Goal: Obtain resource: Obtain resource

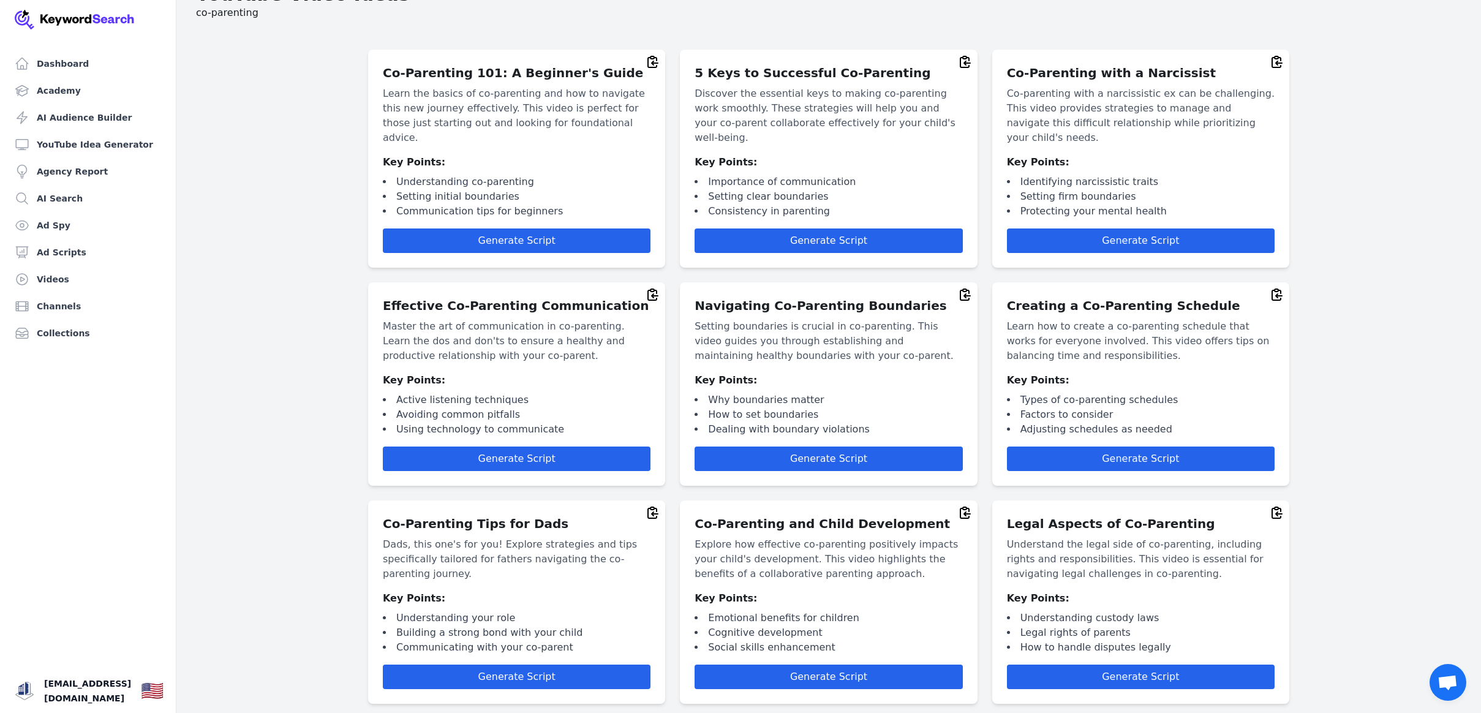
scroll to position [36, 0]
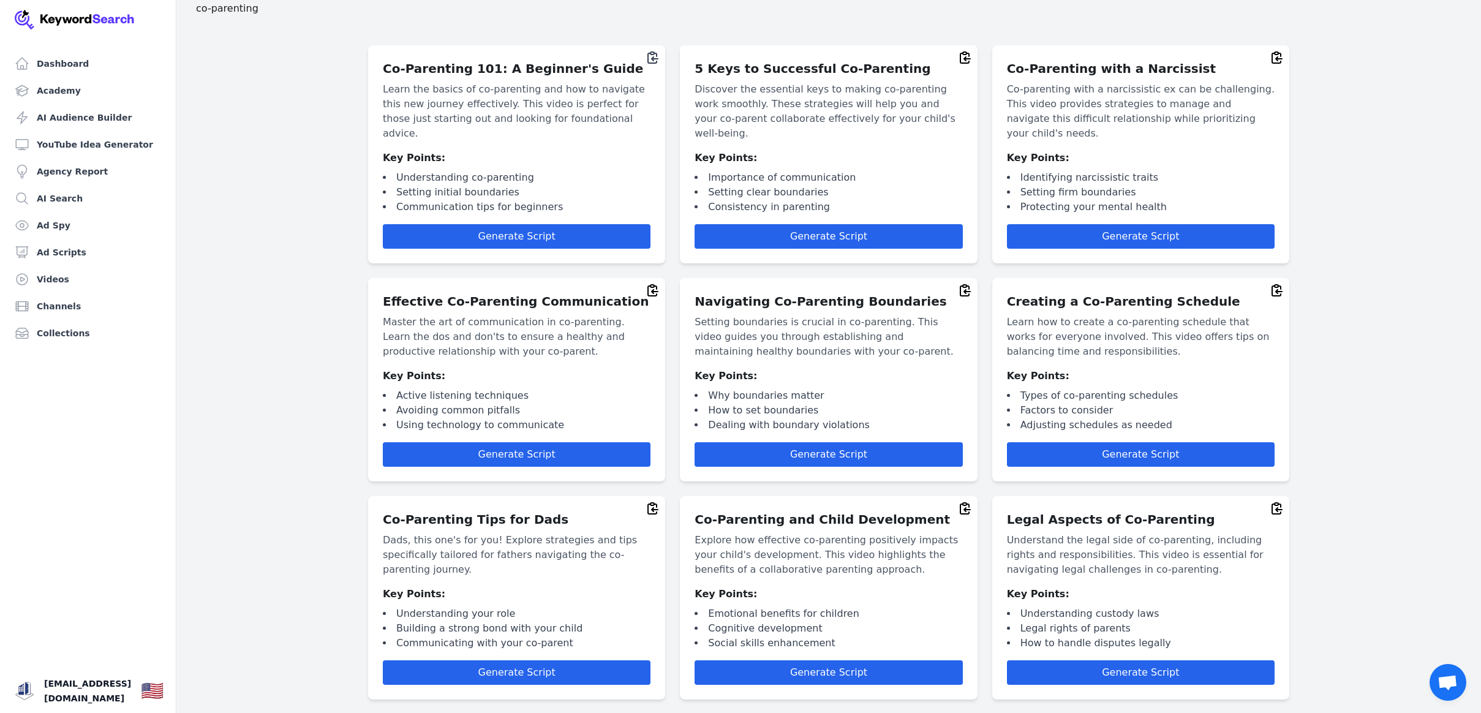
click at [654, 58] on icon at bounding box center [652, 57] width 15 height 15
click at [963, 58] on icon at bounding box center [965, 57] width 15 height 15
click at [1279, 59] on icon at bounding box center [1277, 57] width 10 height 11
click at [652, 285] on icon at bounding box center [653, 290] width 10 height 11
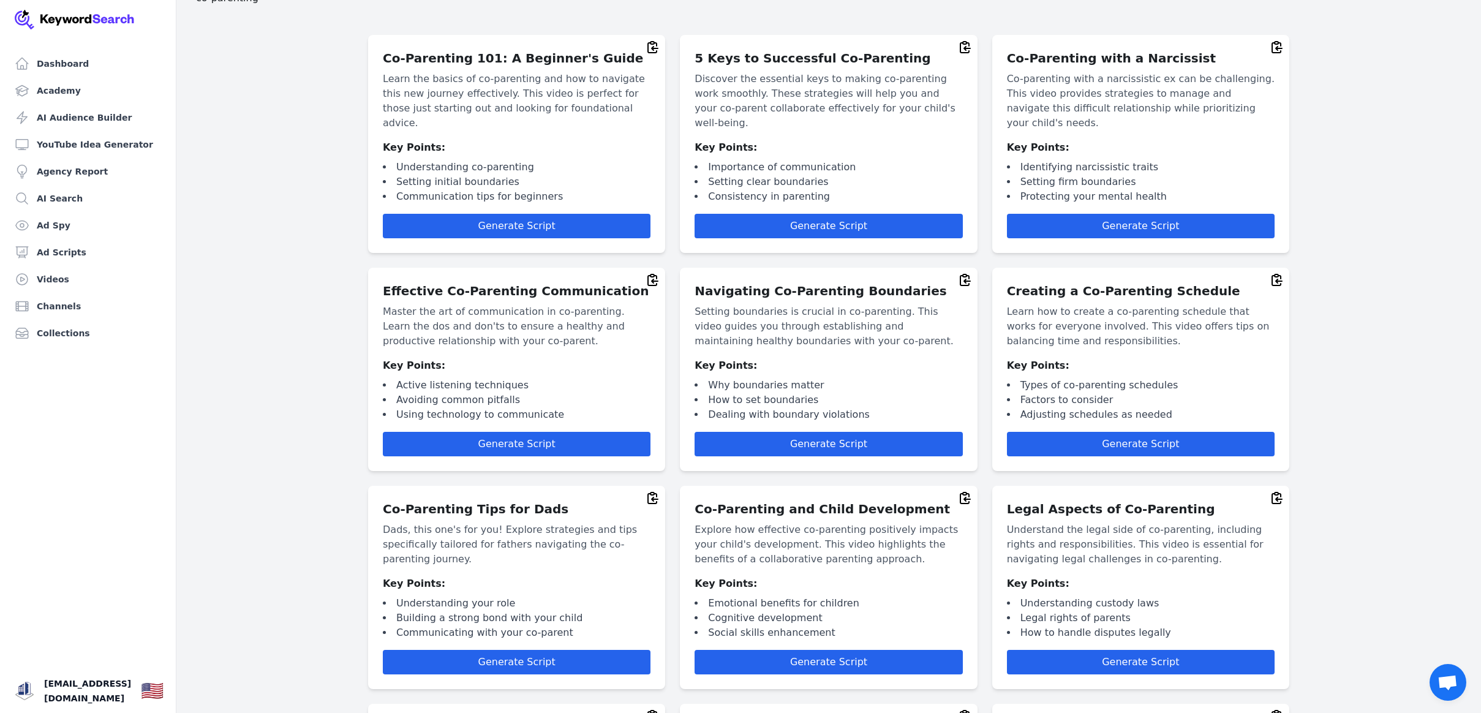
scroll to position [49, 0]
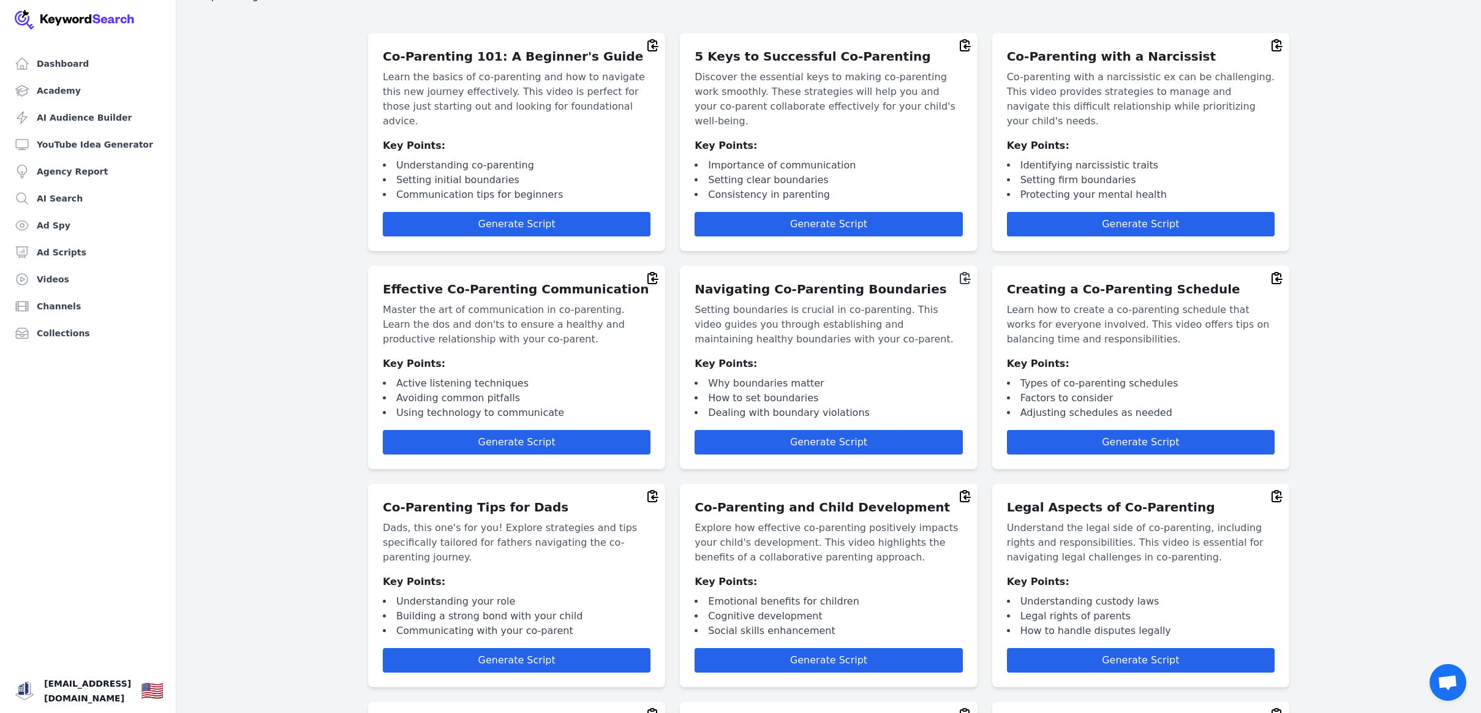
click at [966, 271] on icon at bounding box center [965, 278] width 15 height 15
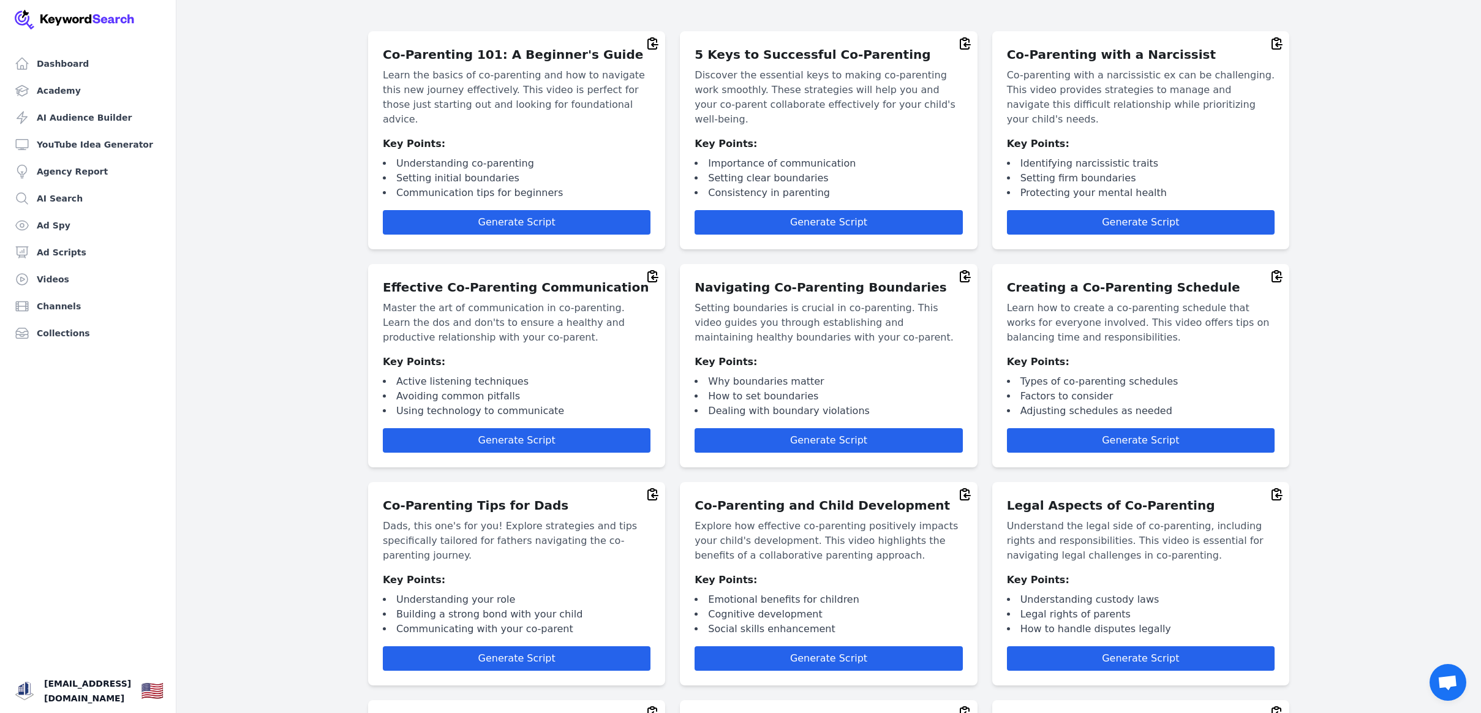
scroll to position [50, 1]
click at [1278, 269] on icon at bounding box center [1276, 276] width 15 height 15
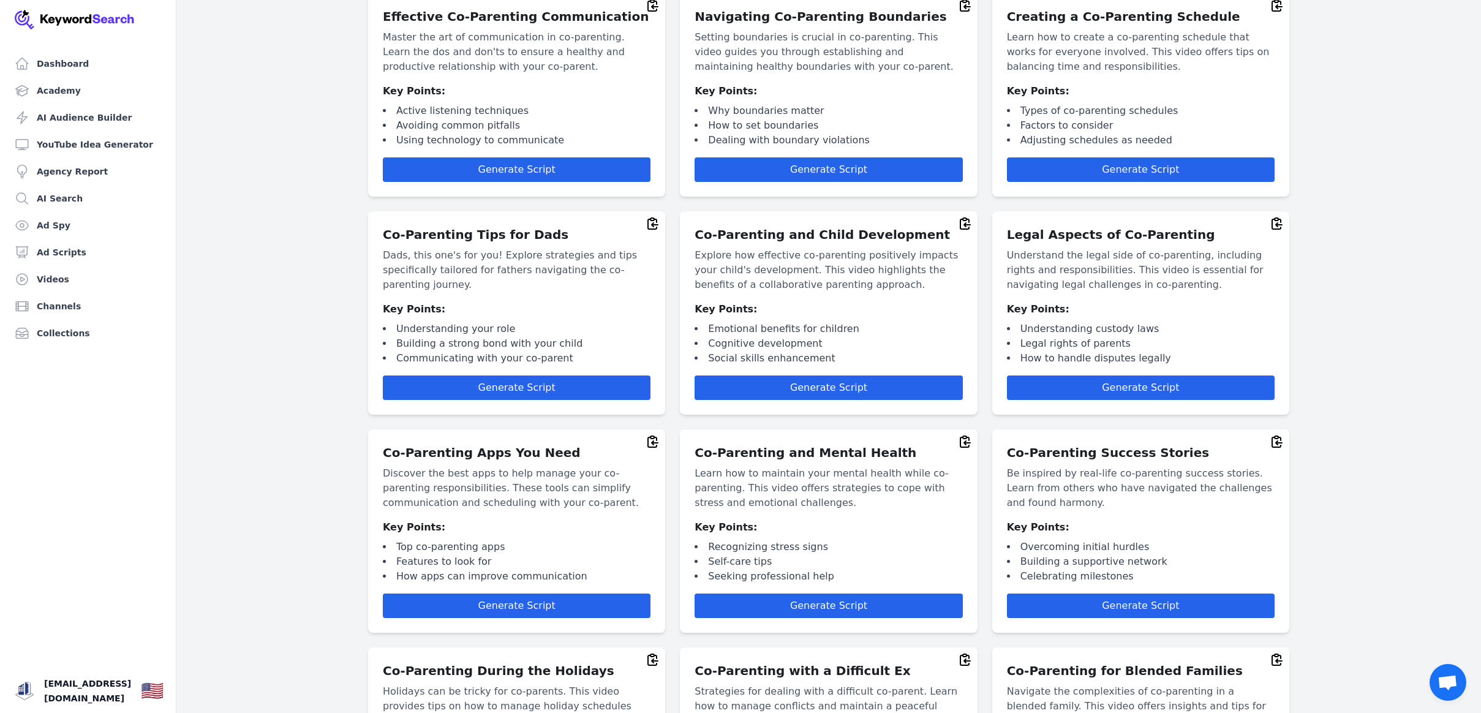
scroll to position [320, 1]
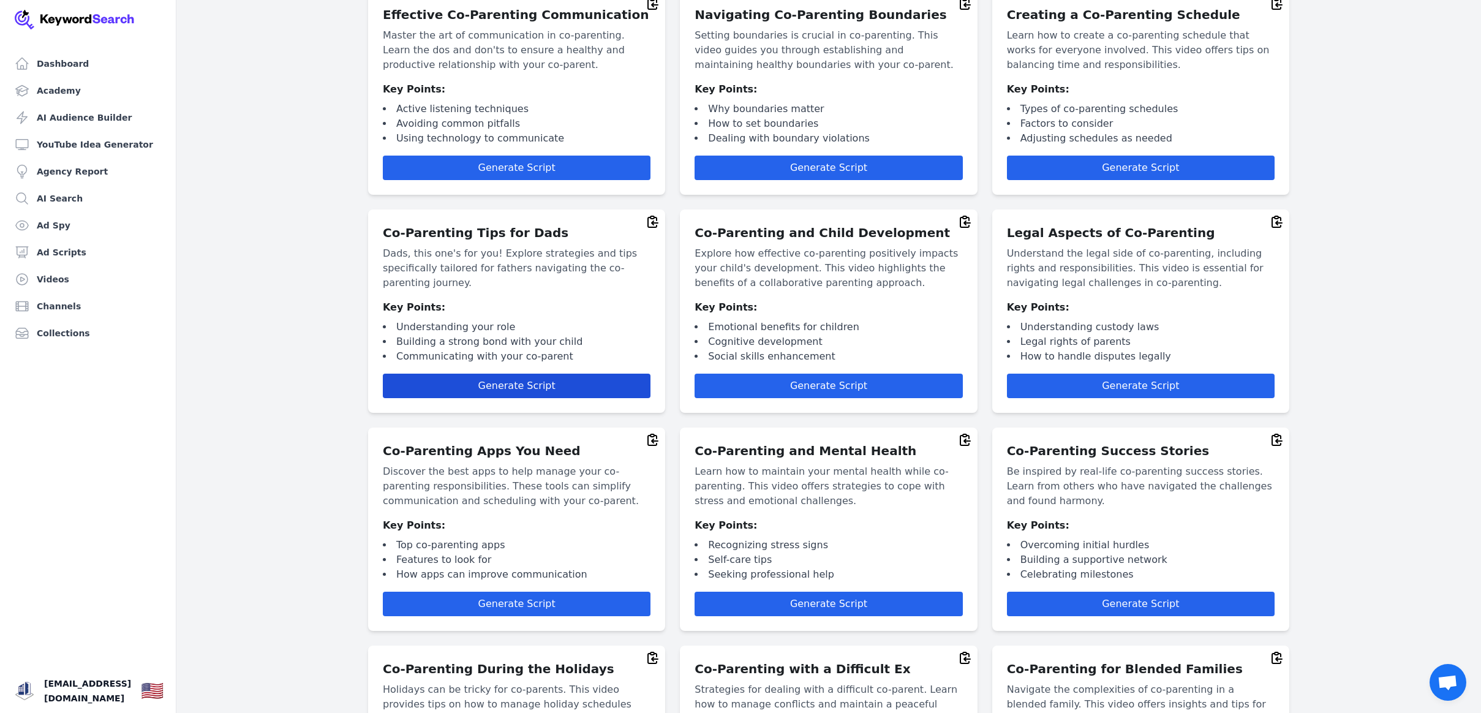
click at [530, 380] on span "Generate Script" at bounding box center [516, 386] width 77 height 12
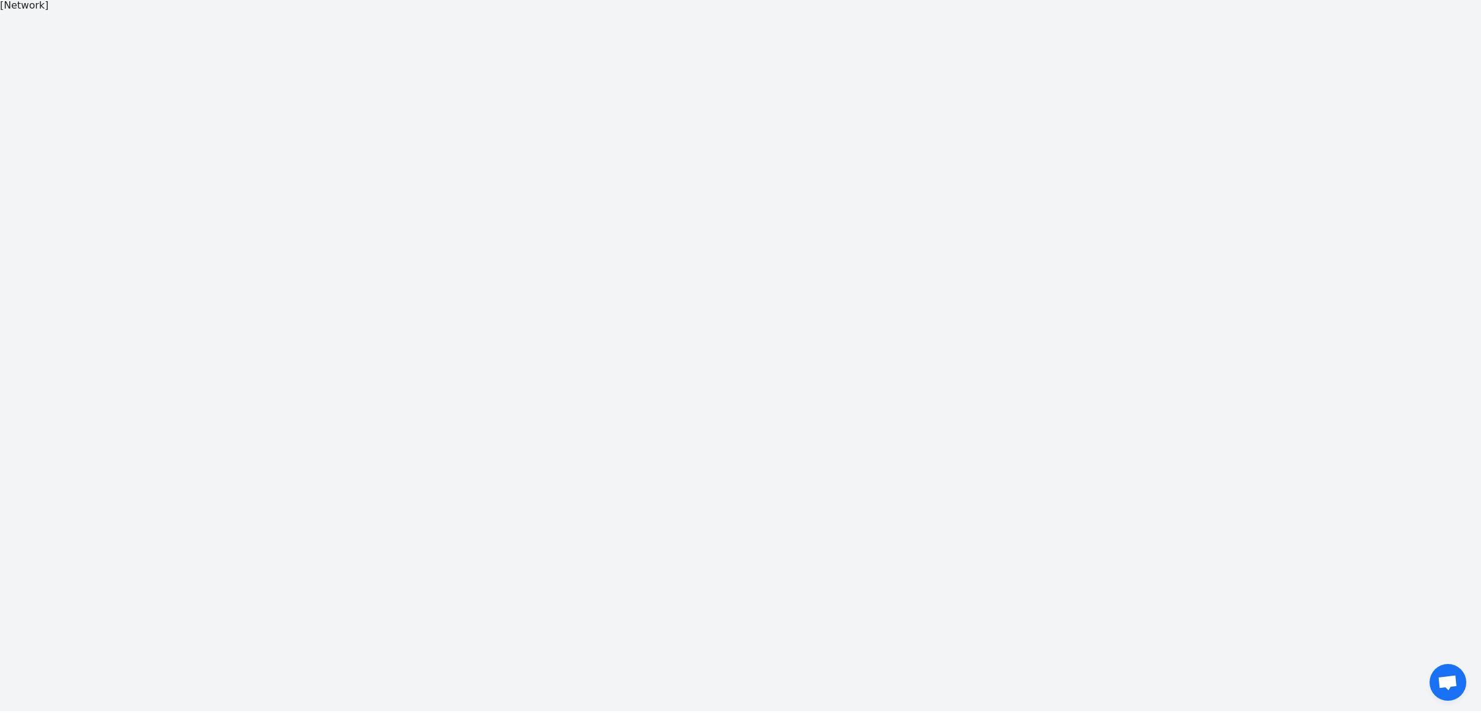
scroll to position [1, 0]
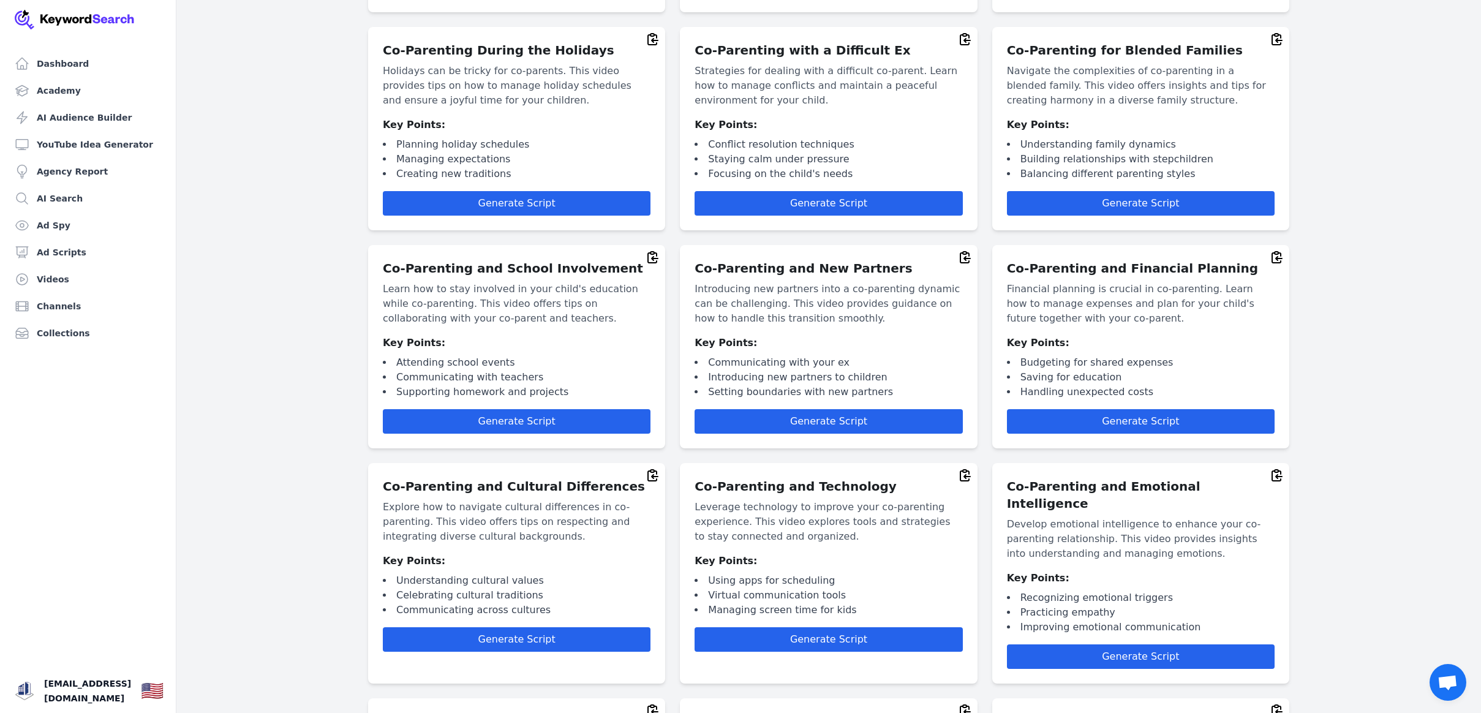
scroll to position [945, 0]
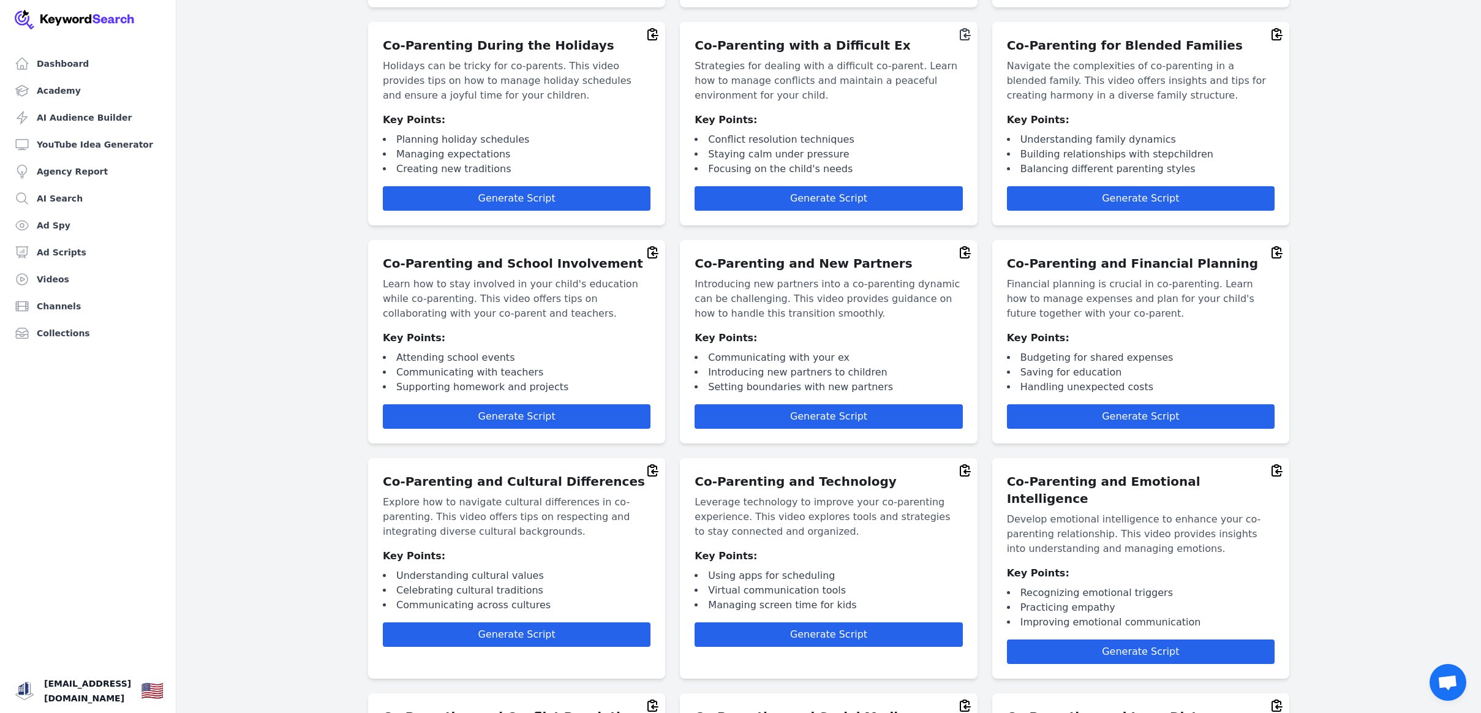
click at [964, 29] on icon at bounding box center [965, 34] width 10 height 11
click at [654, 29] on icon at bounding box center [653, 34] width 10 height 11
click at [968, 245] on icon at bounding box center [965, 252] width 15 height 15
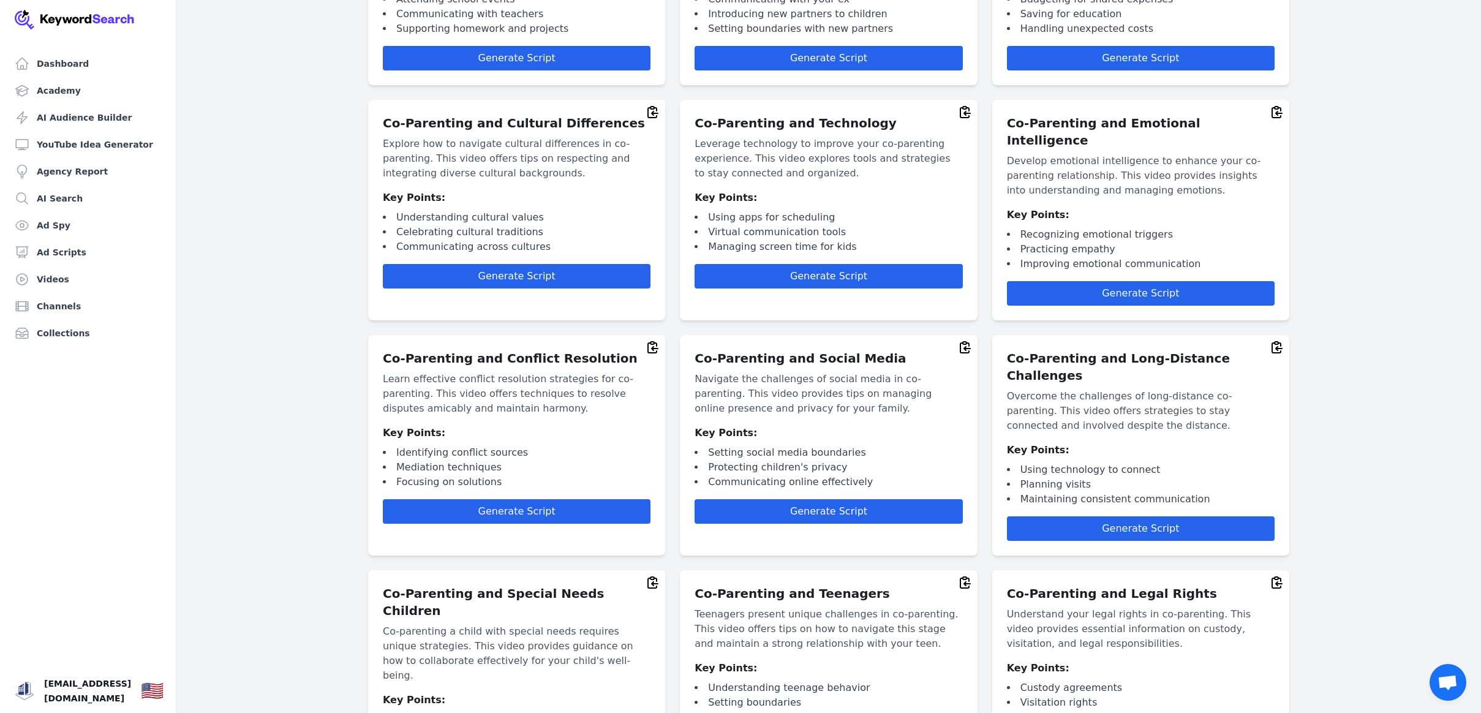
scroll to position [1310, 0]
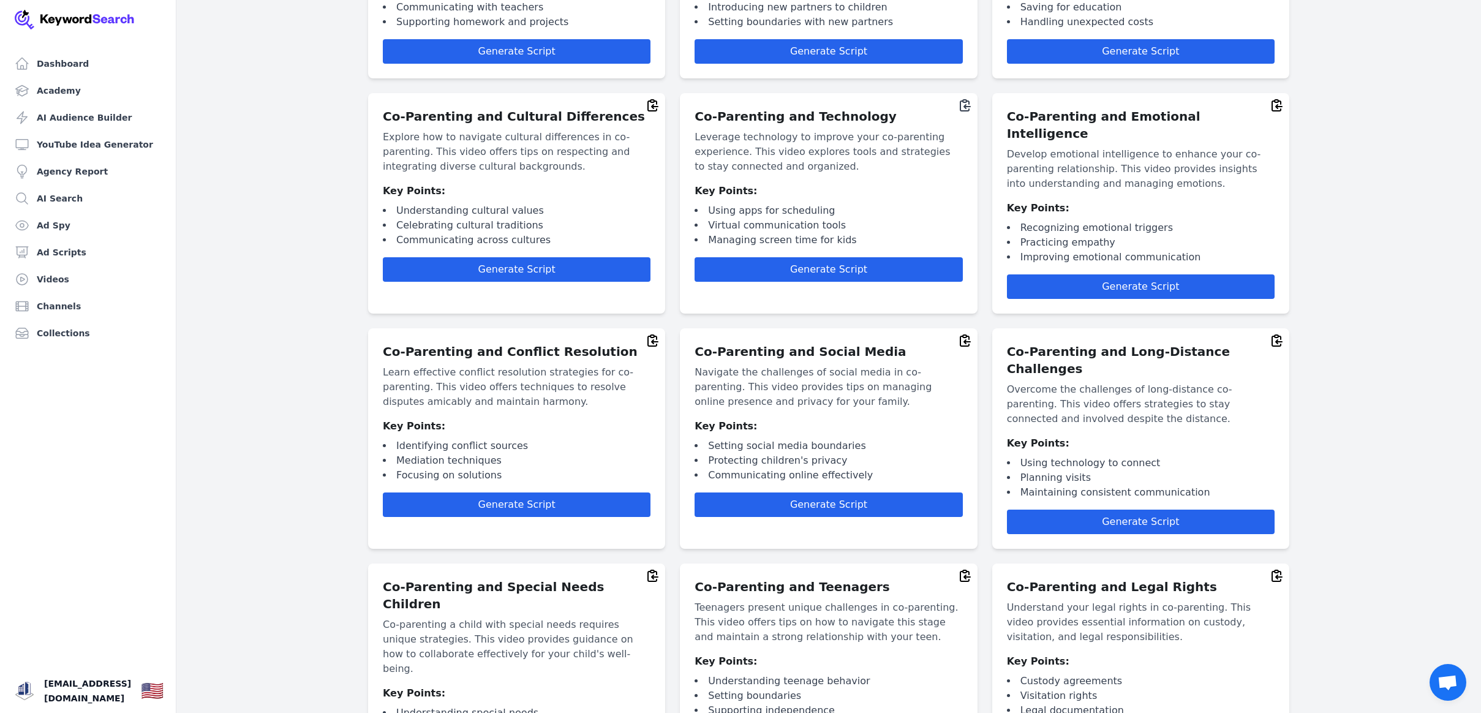
click at [966, 100] on icon at bounding box center [965, 105] width 10 height 11
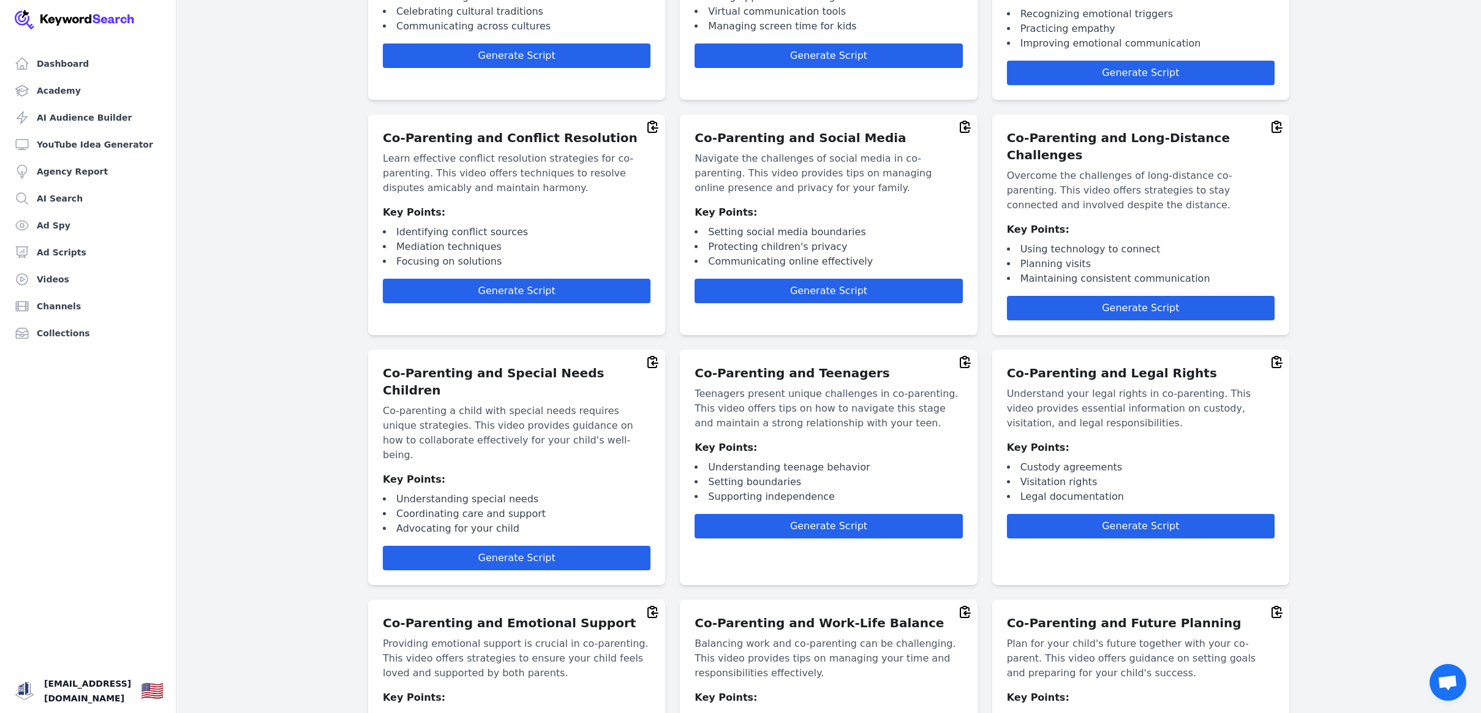
scroll to position [1525, 0]
click at [652, 119] on icon at bounding box center [652, 126] width 15 height 15
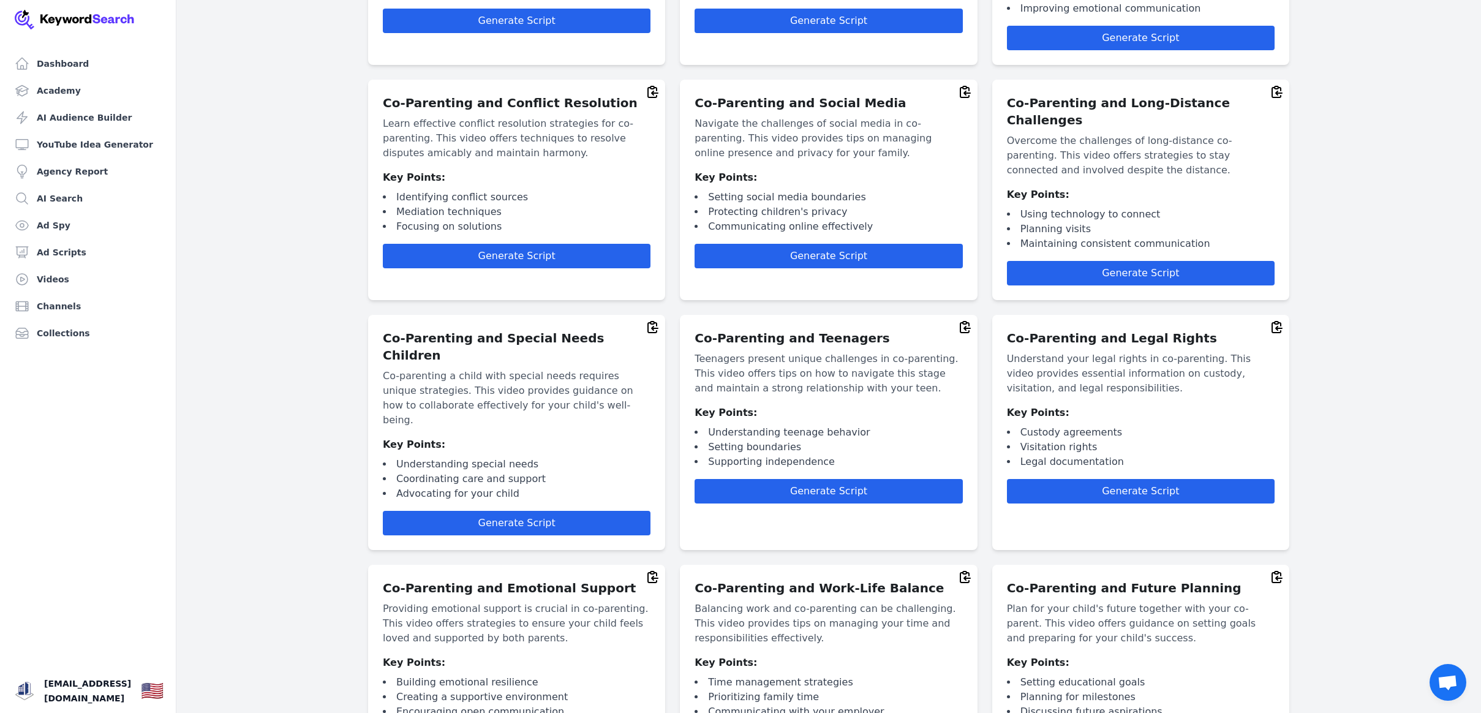
scroll to position [1558, 0]
click at [966, 322] on icon at bounding box center [965, 327] width 10 height 11
click at [651, 570] on icon at bounding box center [652, 577] width 15 height 15
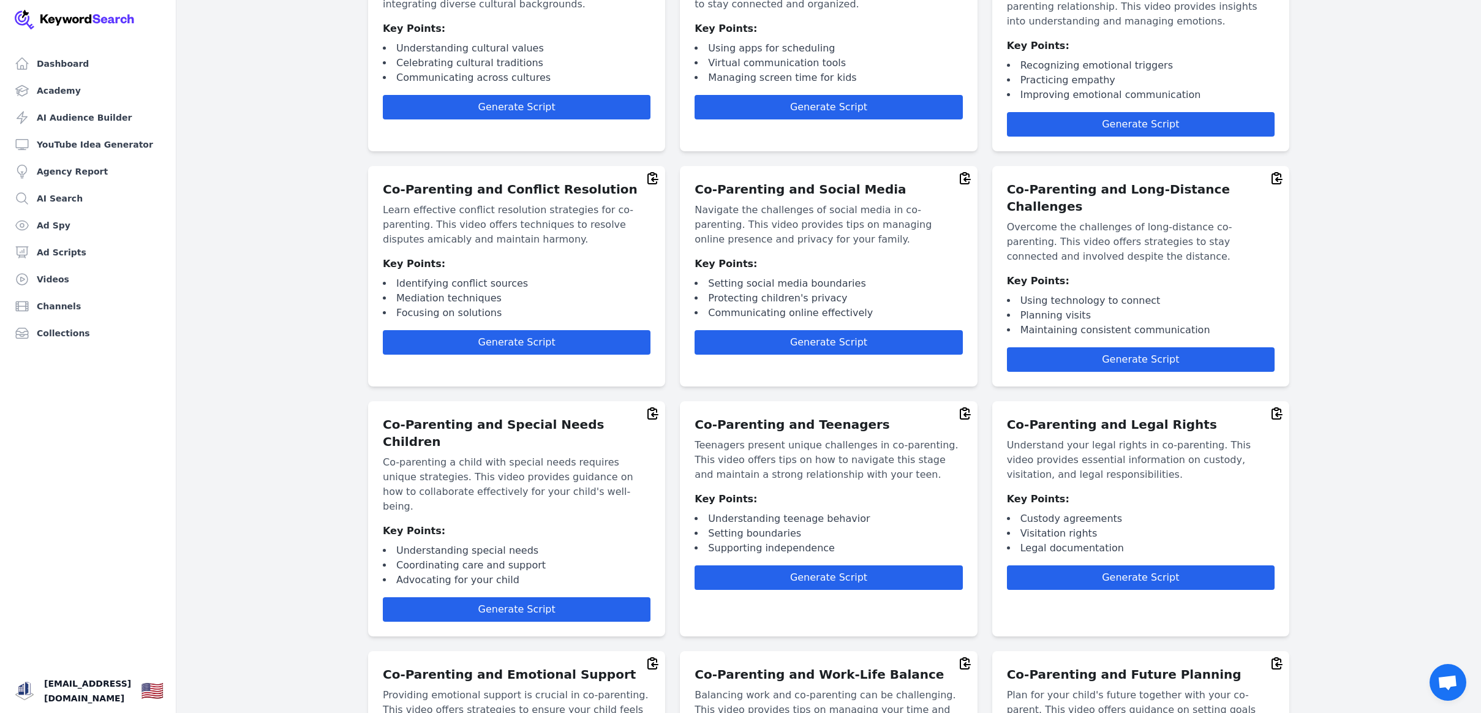
scroll to position [1464, 0]
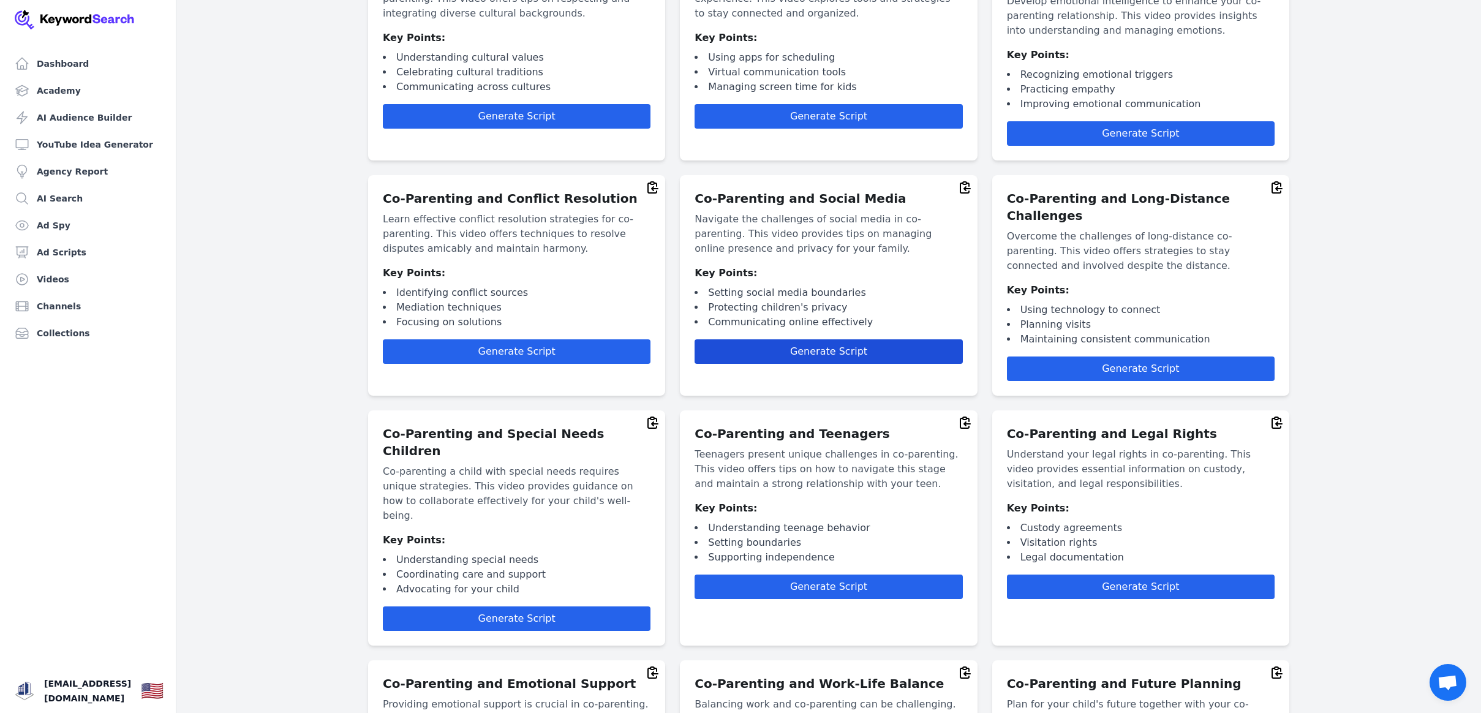
click at [816, 345] on span "Generate Script" at bounding box center [828, 351] width 77 height 12
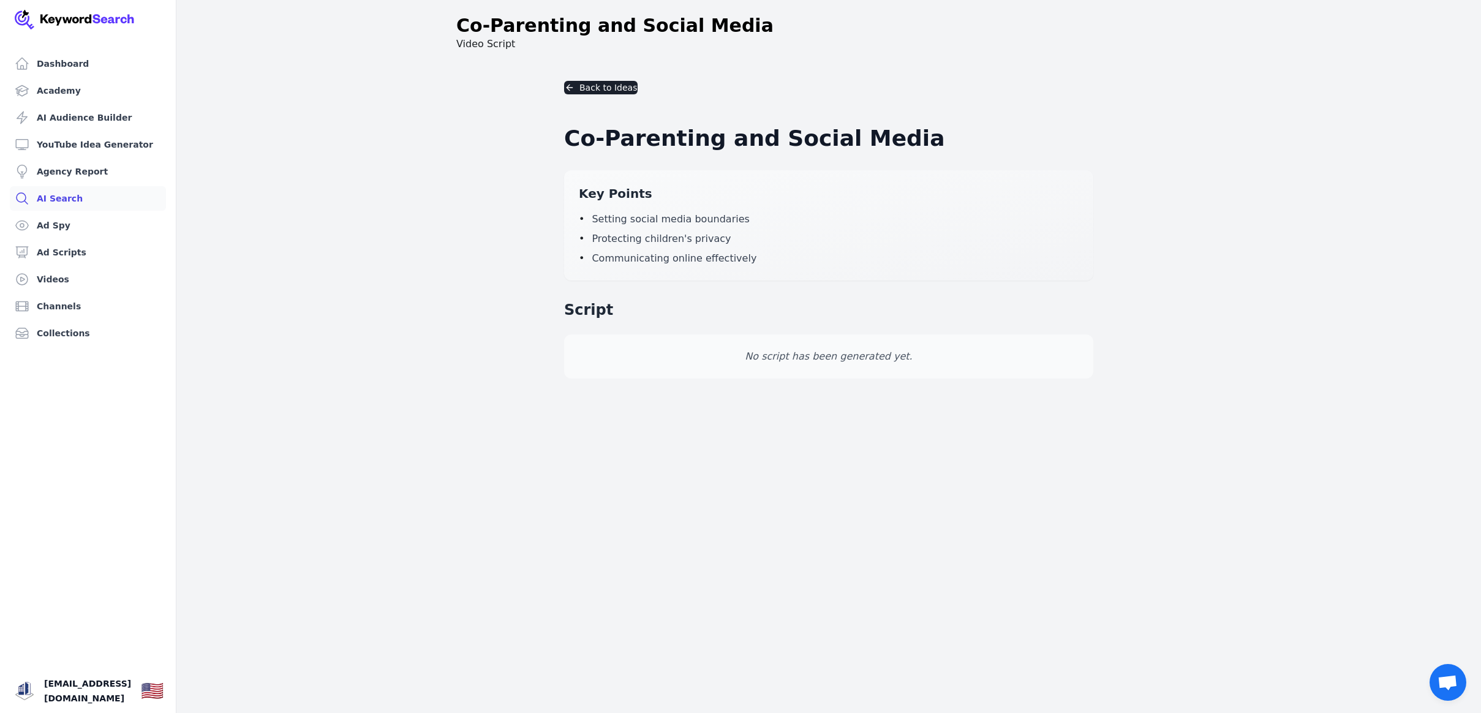
click at [53, 197] on link "AI Search" at bounding box center [88, 198] width 156 height 24
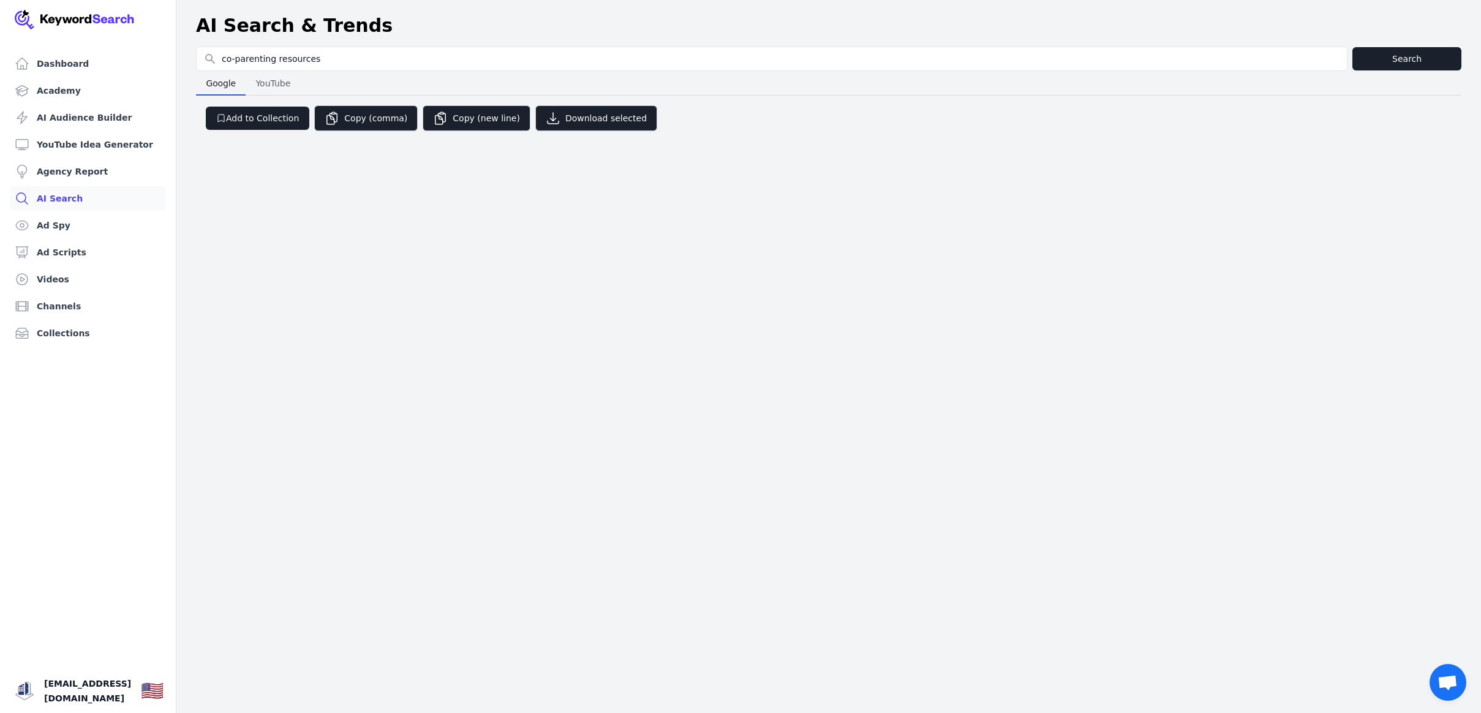
scroll to position [0, 1]
type input "co-parenting resources"
click at [1407, 60] on button "Search" at bounding box center [1406, 58] width 109 height 23
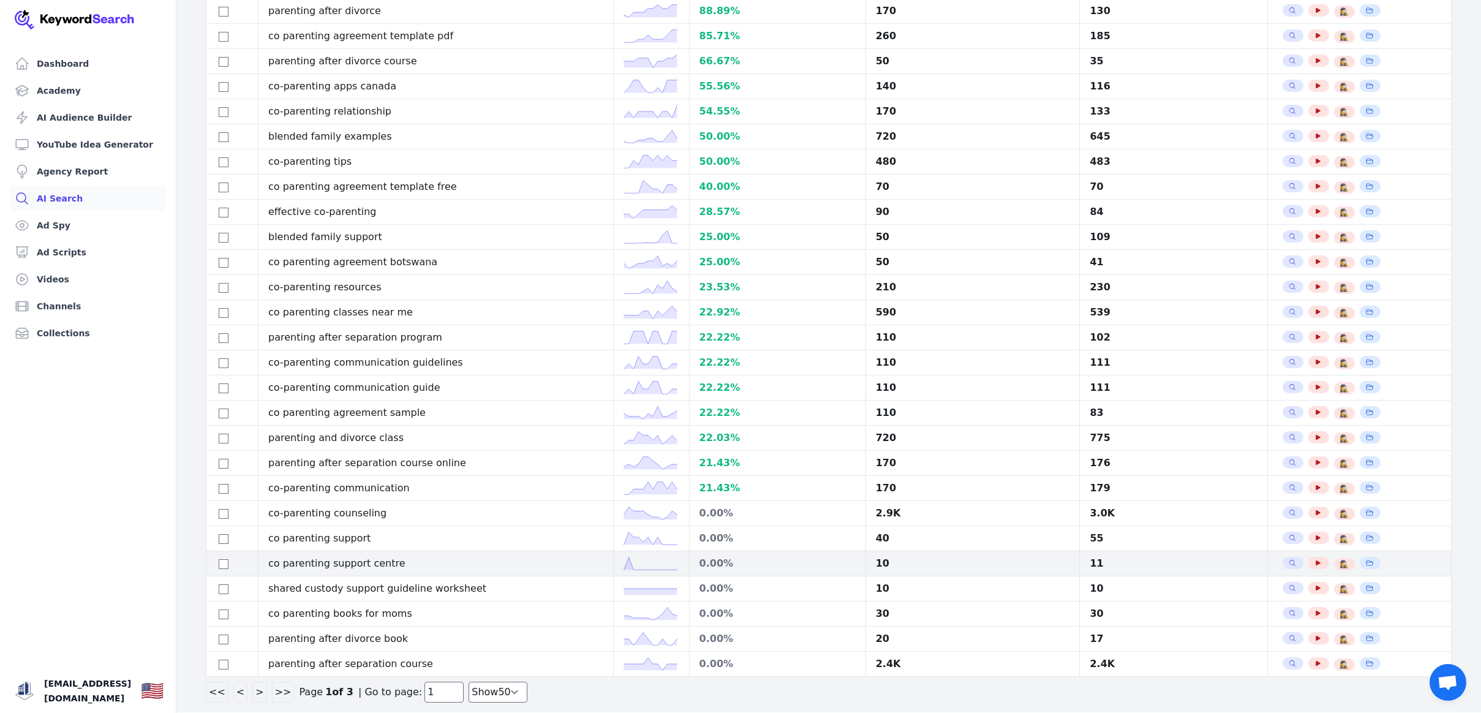
scroll to position [746, 0]
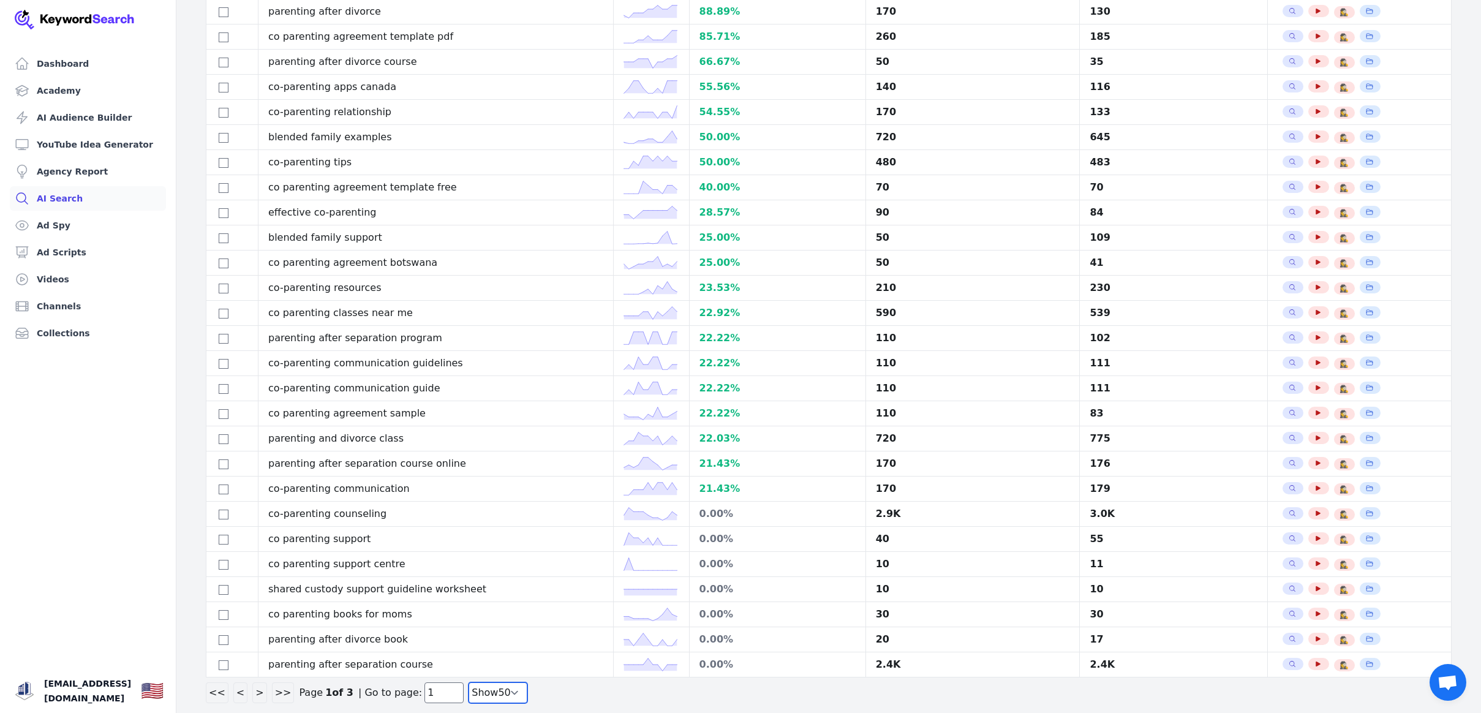
select select "100"
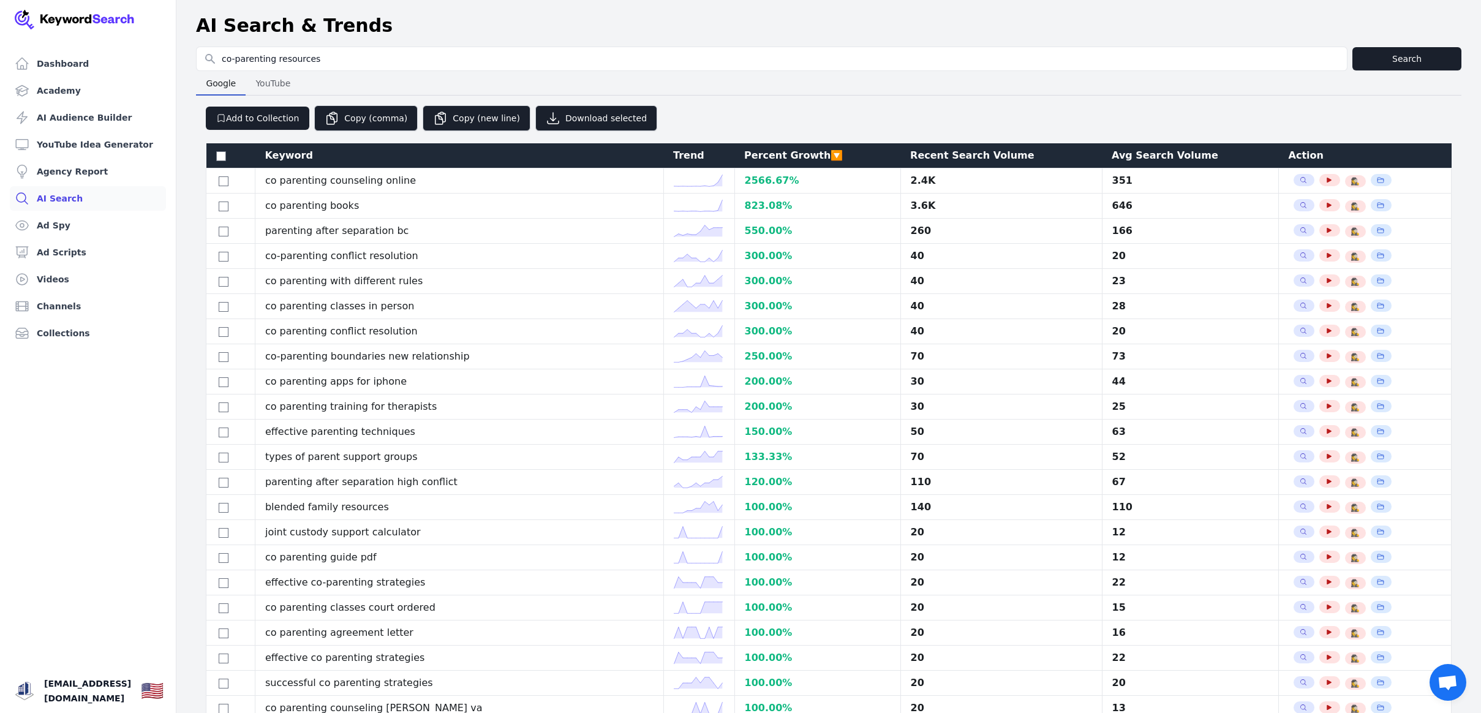
scroll to position [0, 0]
click at [219, 156] on input "checkbox" at bounding box center [221, 156] width 10 height 10
checkbox input "true"
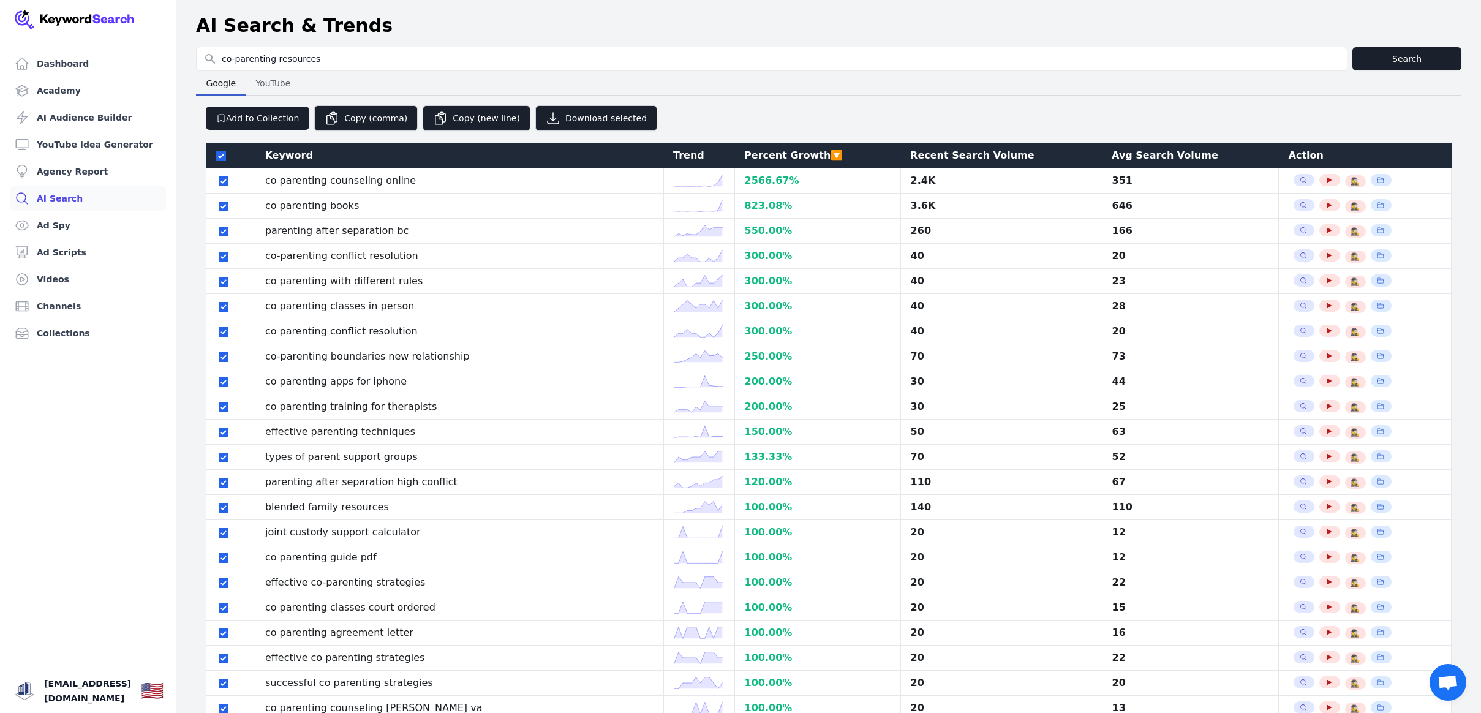
checkbox input "true"
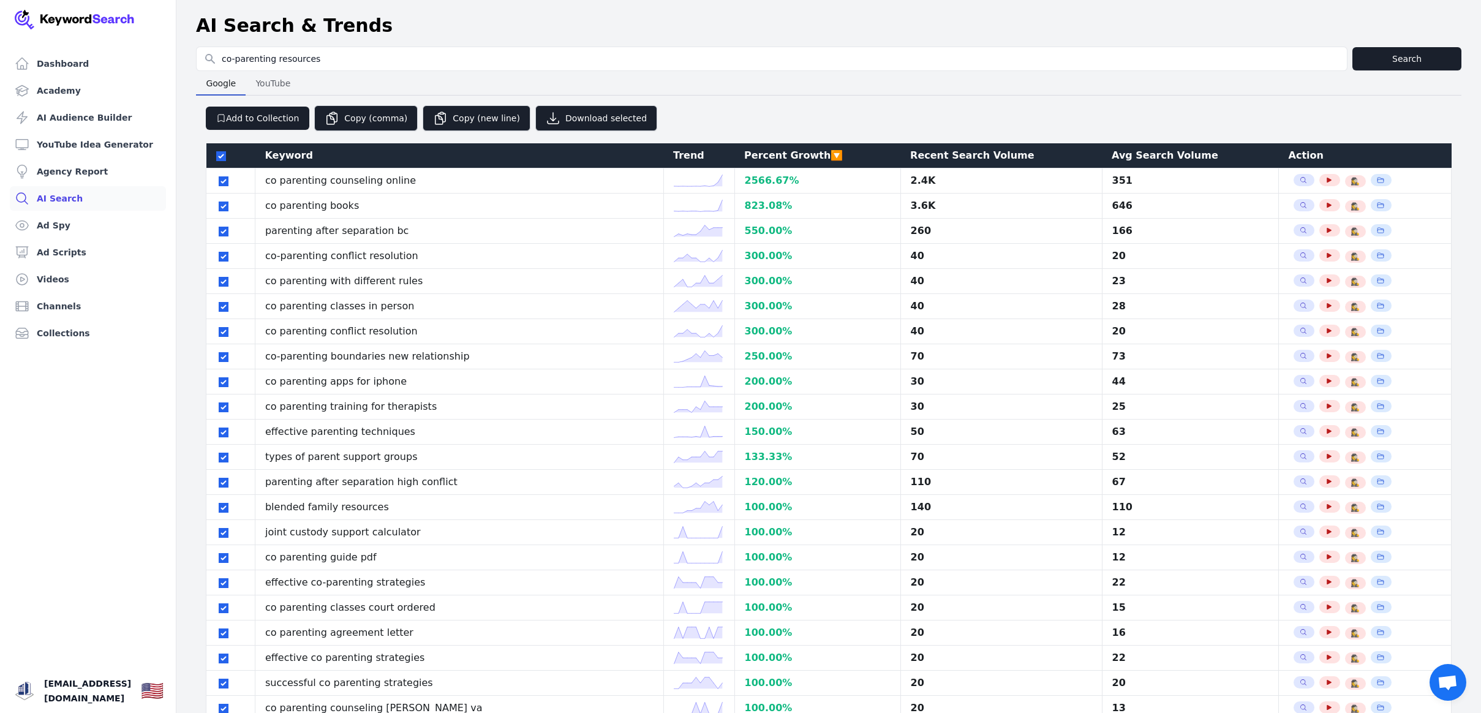
checkbox input "true"
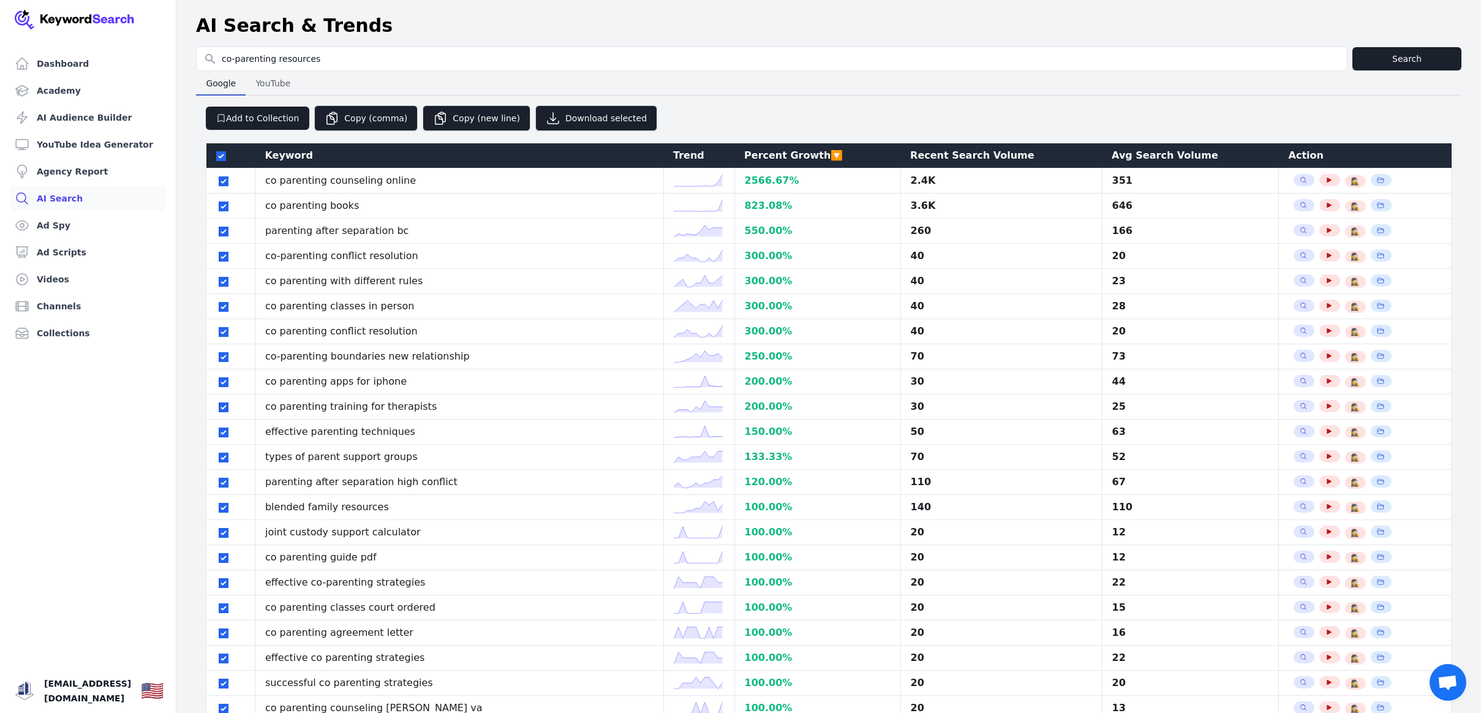
checkbox input "true"
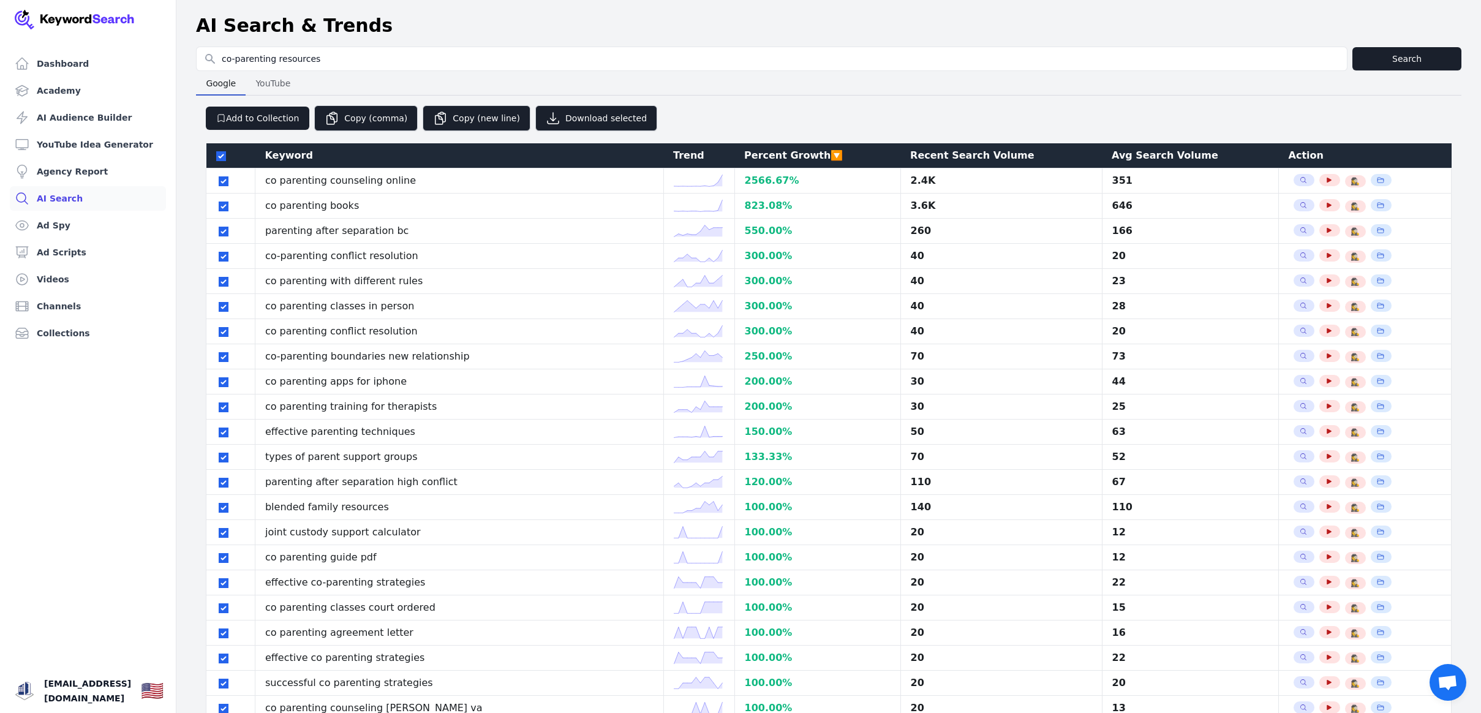
checkbox input "true"
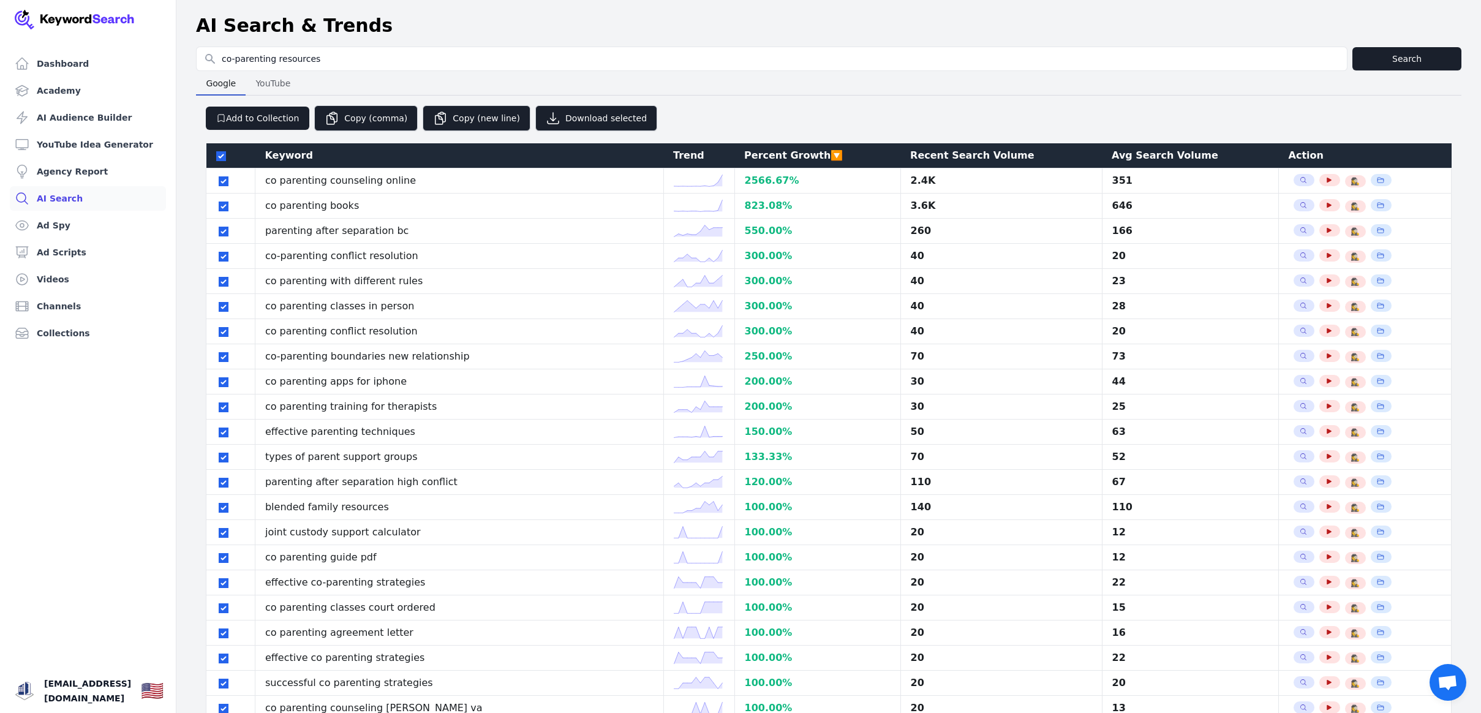
checkbox input "true"
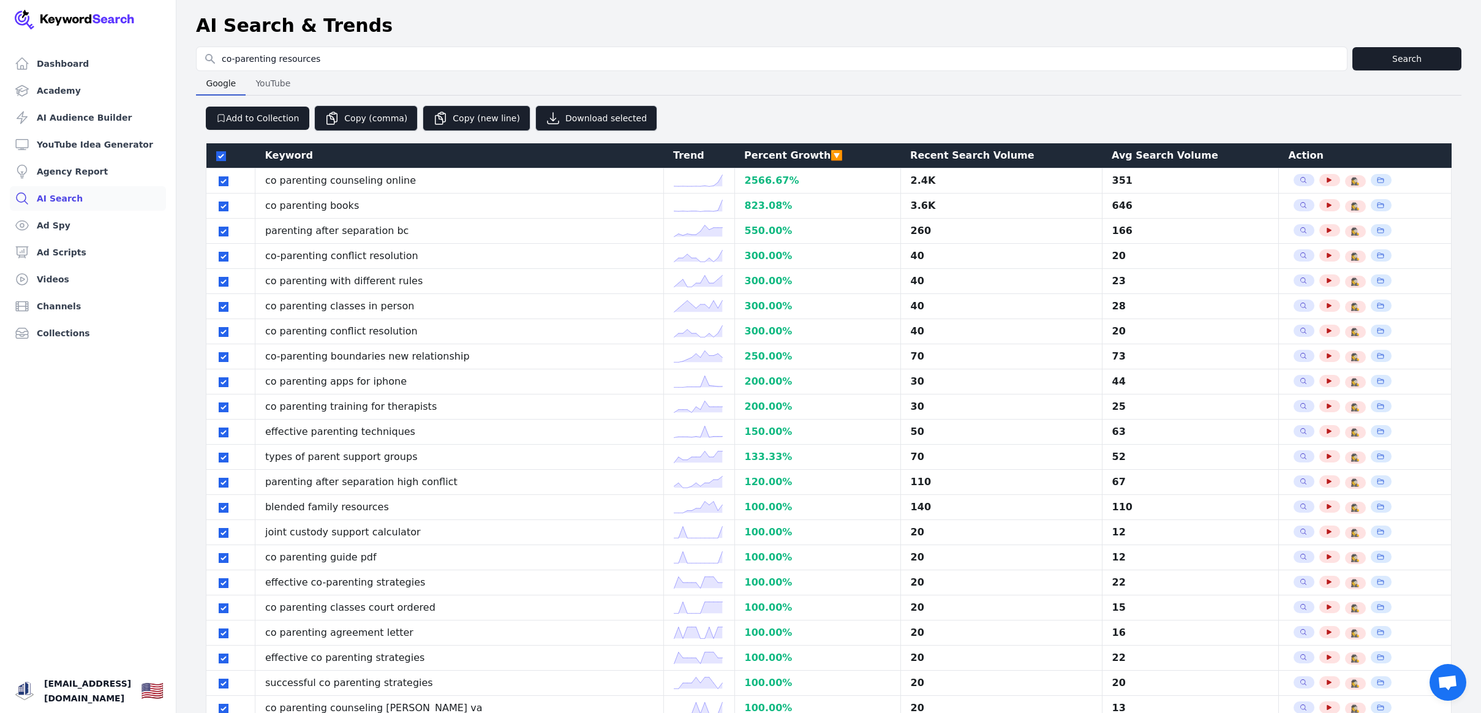
checkbox input "true"
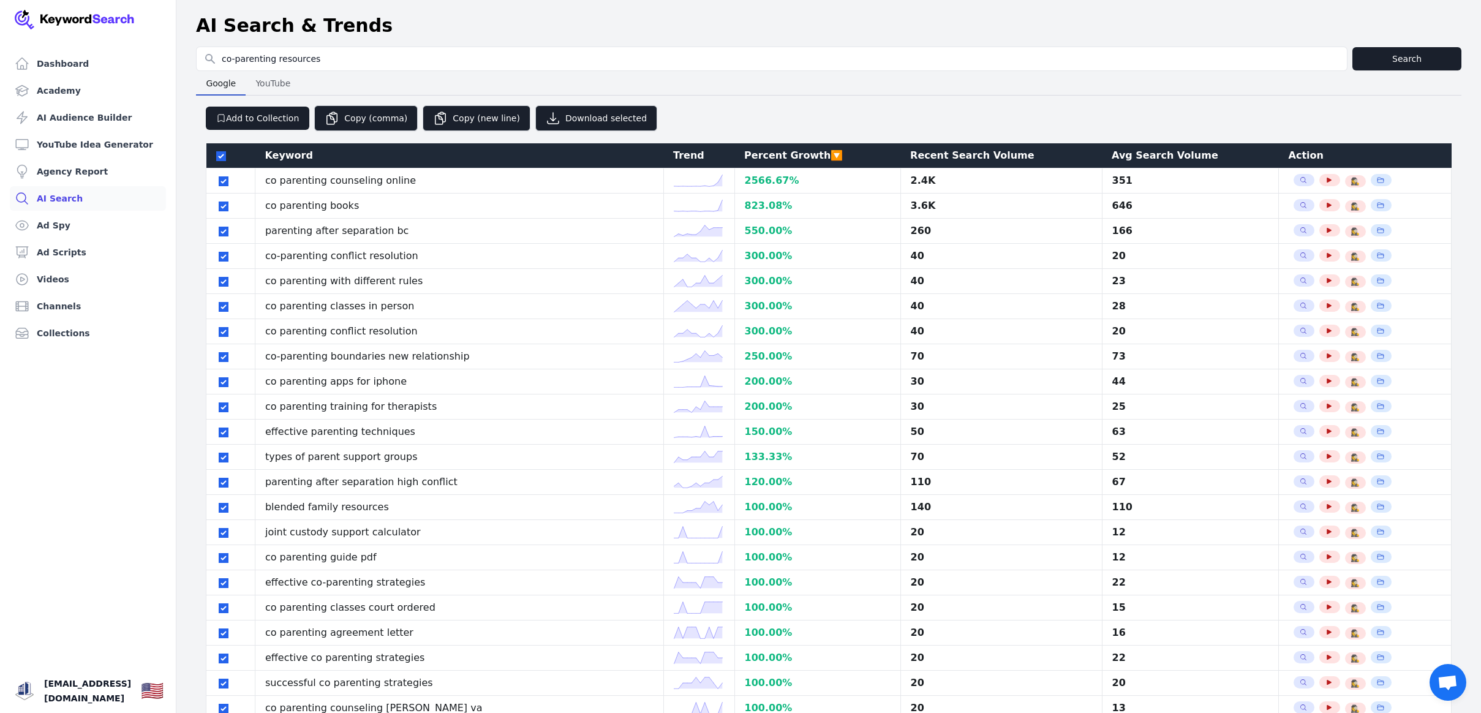
checkbox input "true"
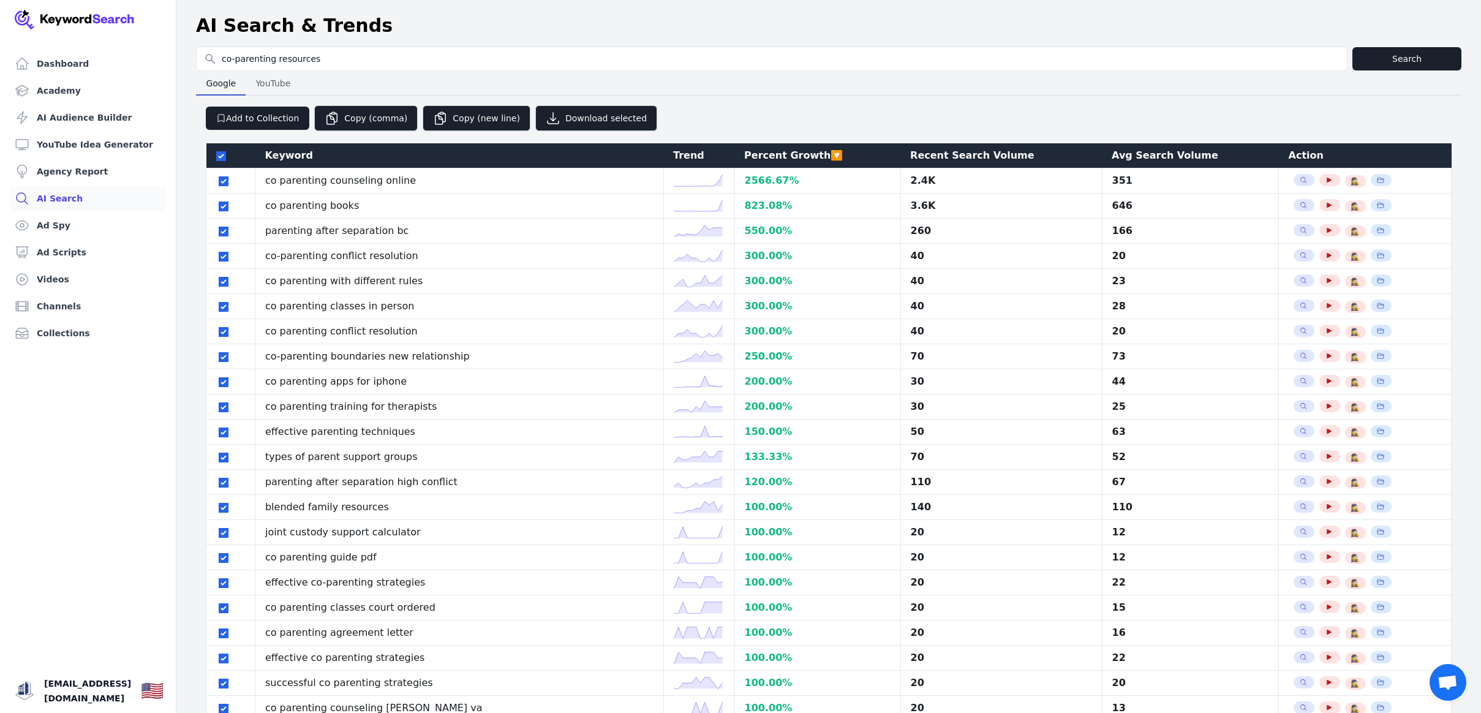
checkbox input "true"
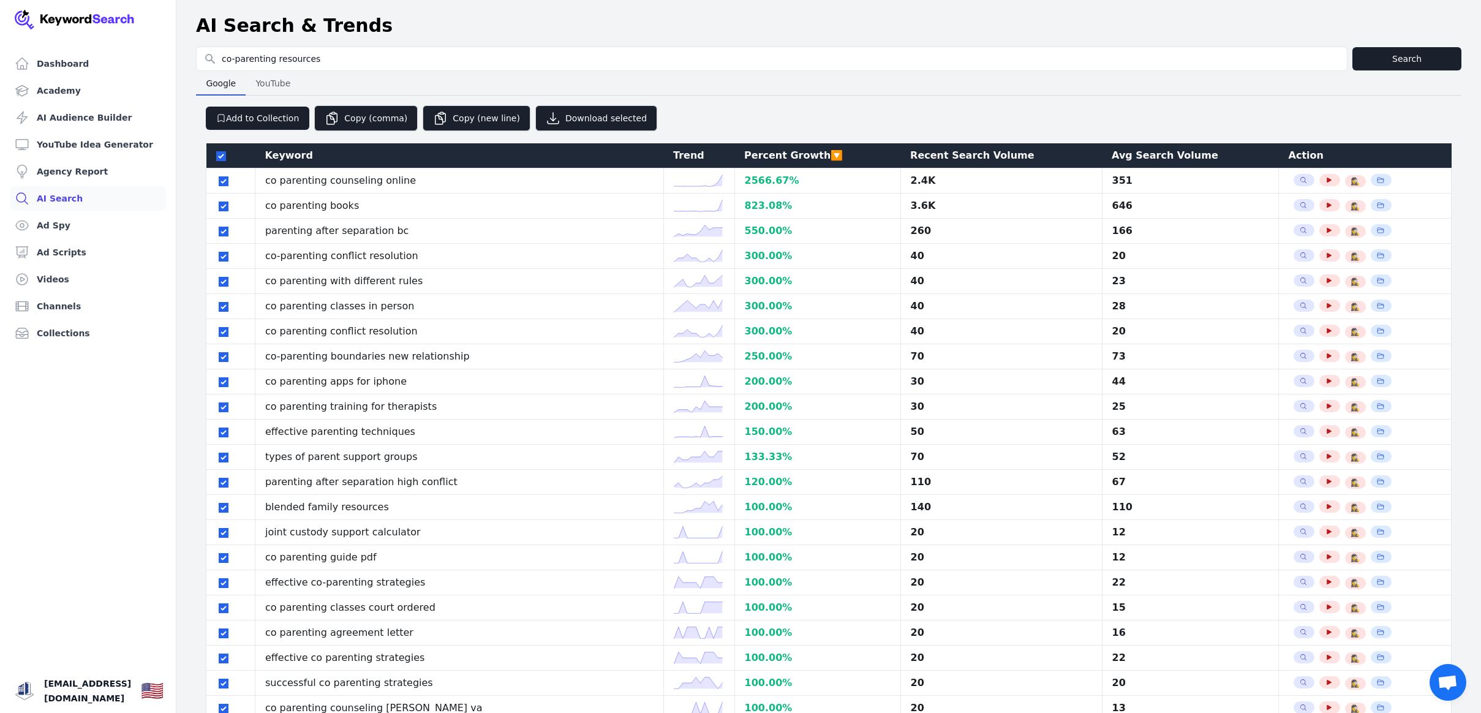
checkbox input "true"
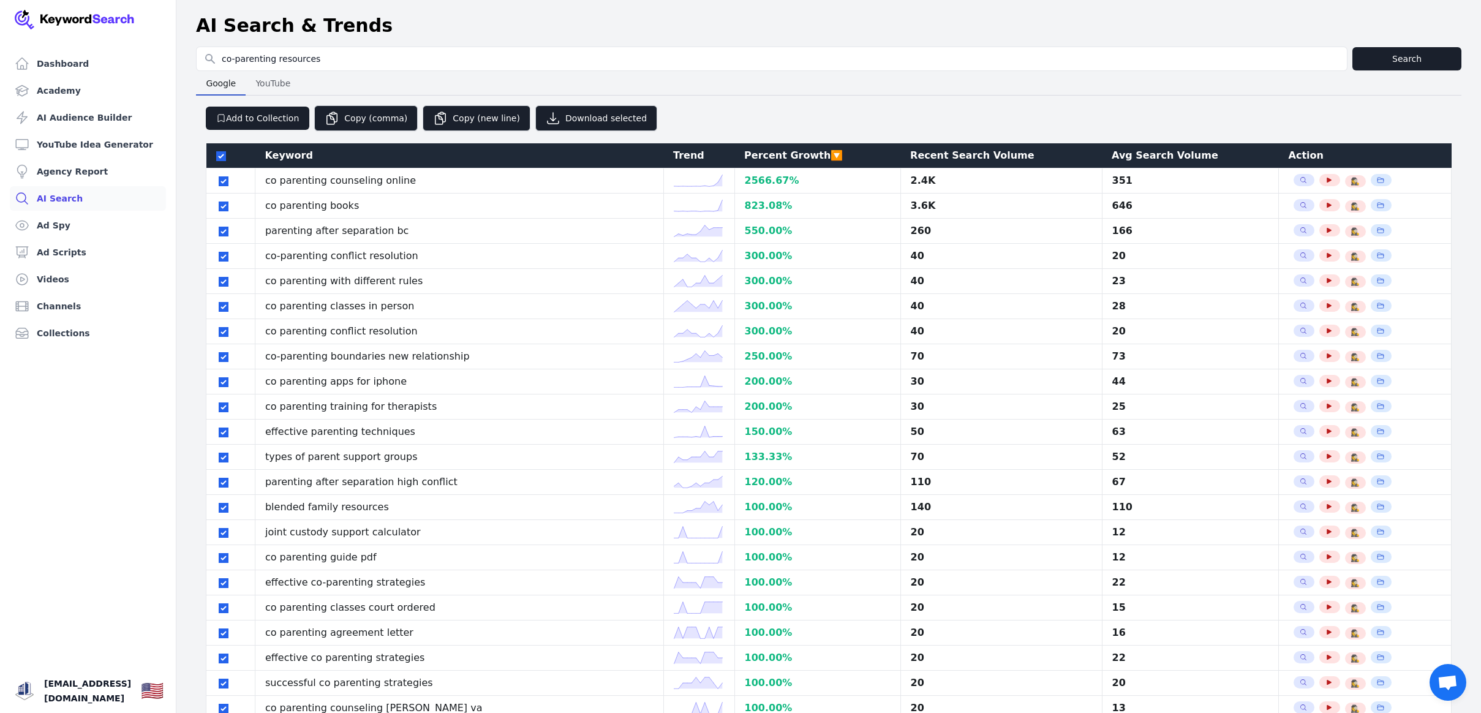
checkbox input "true"
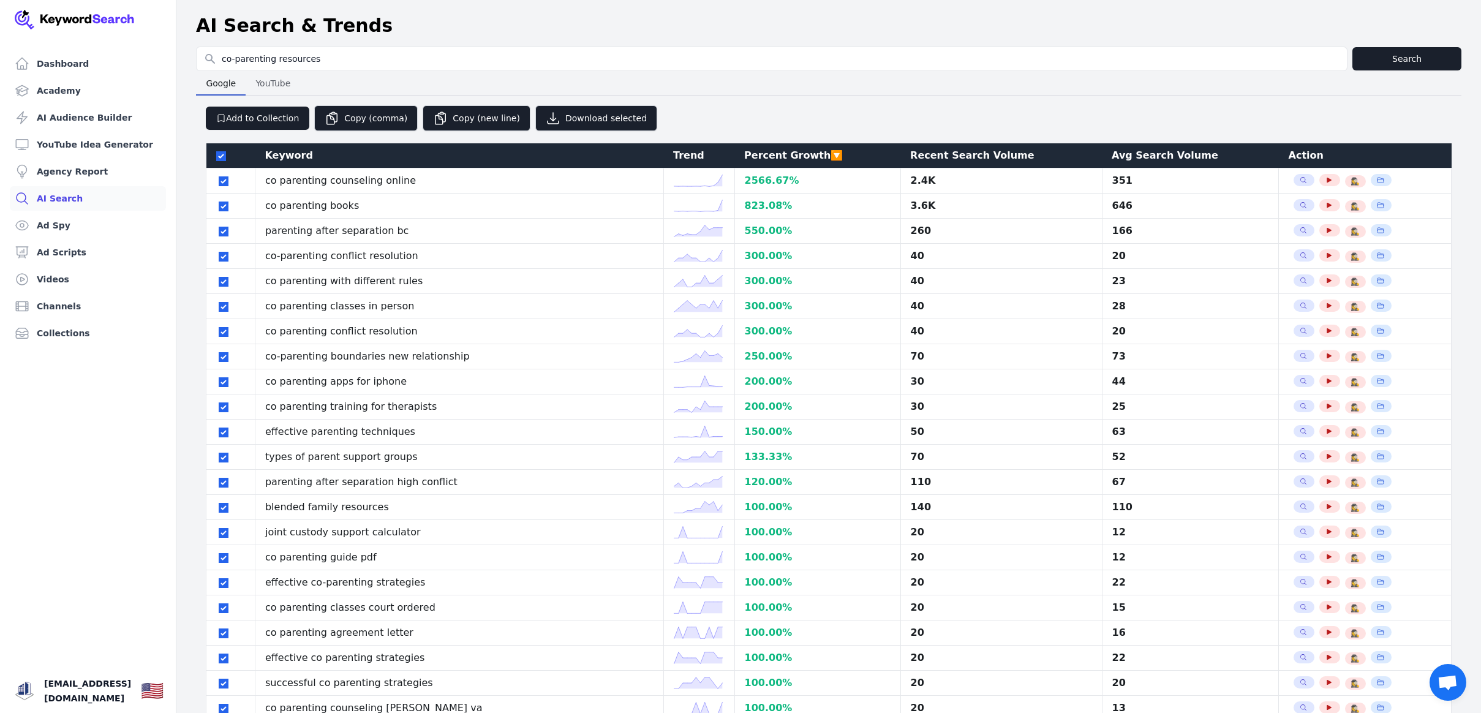
checkbox input "true"
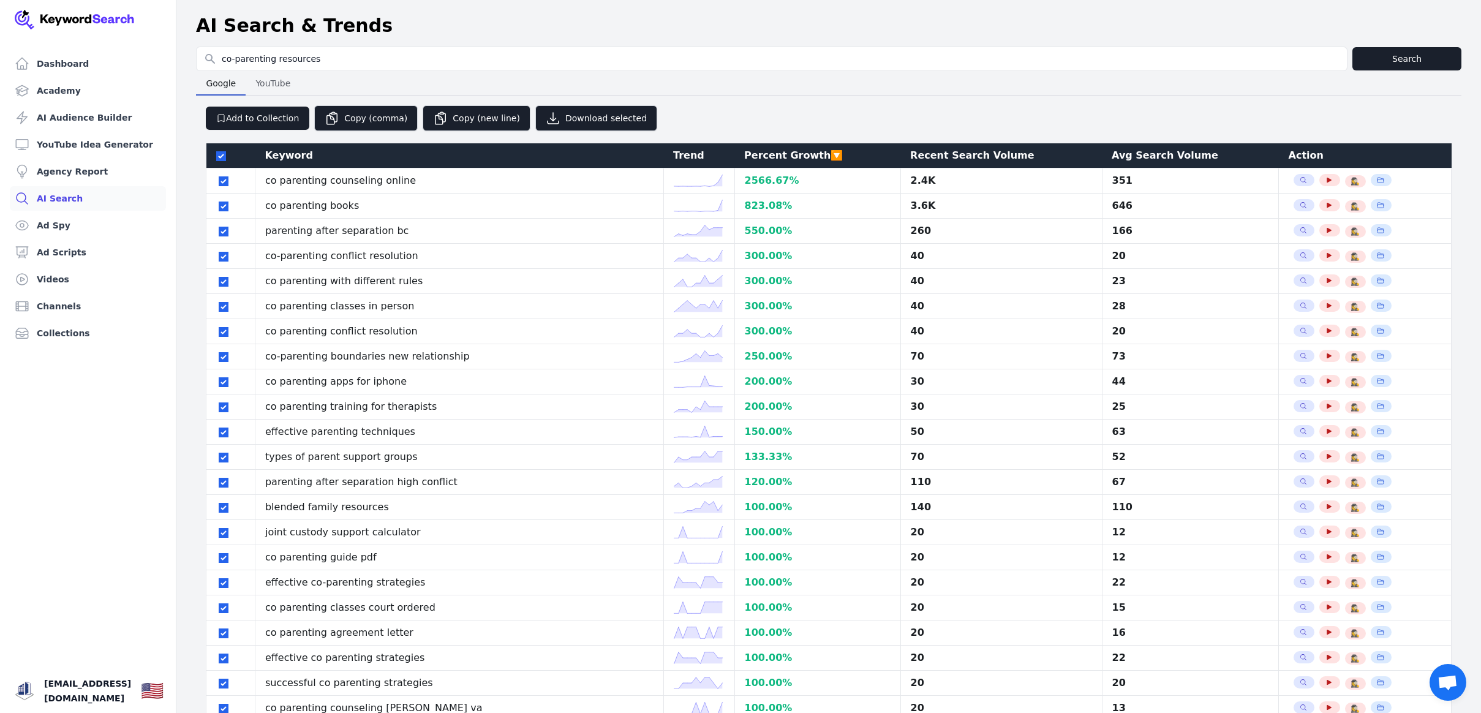
checkbox input "true"
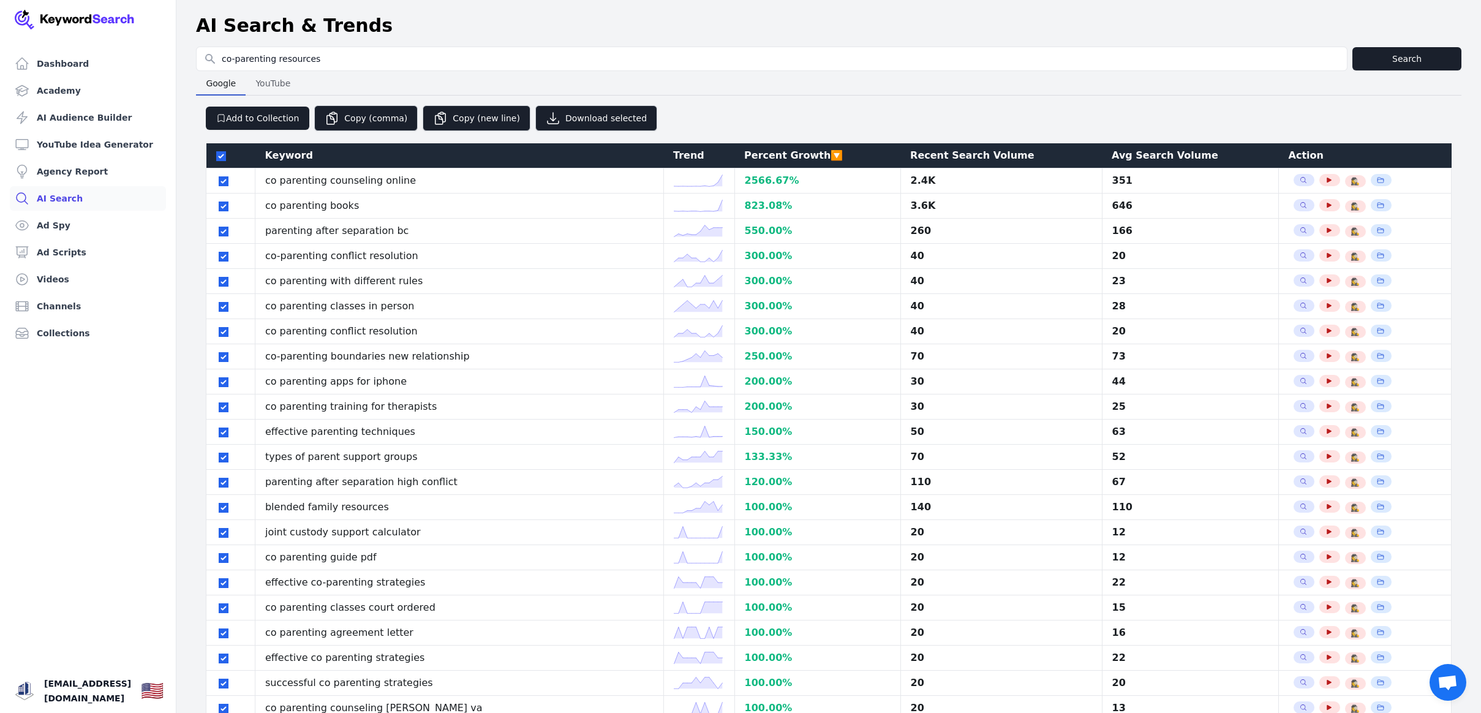
checkbox input "true"
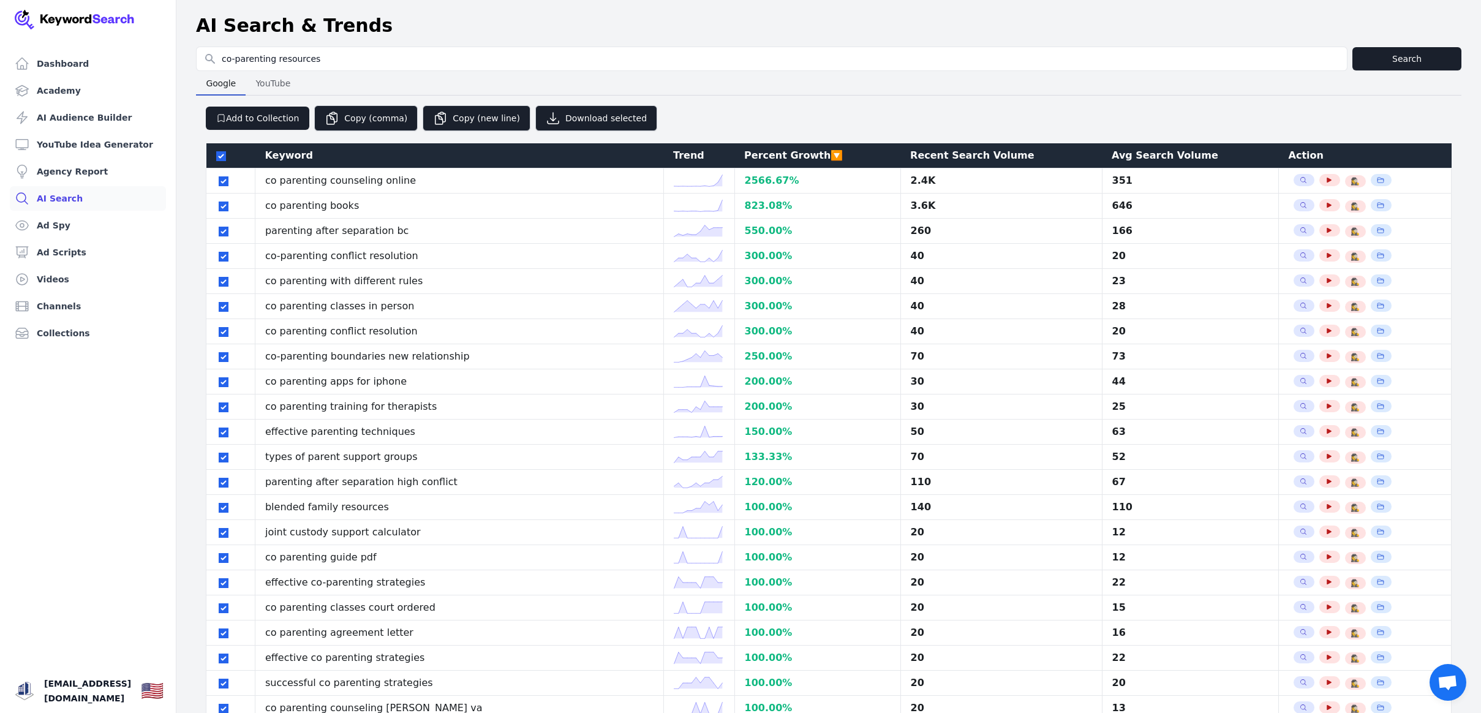
checkbox input "true"
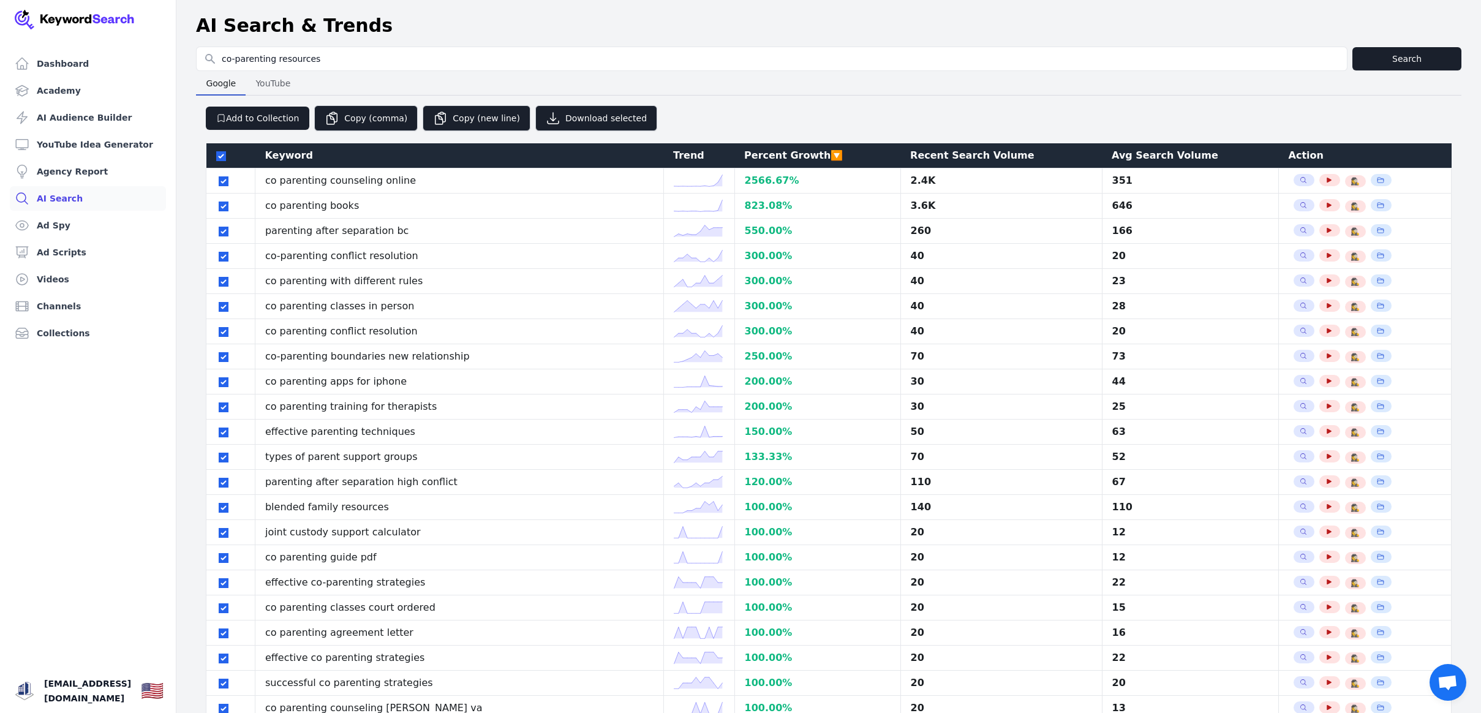
checkbox input "true"
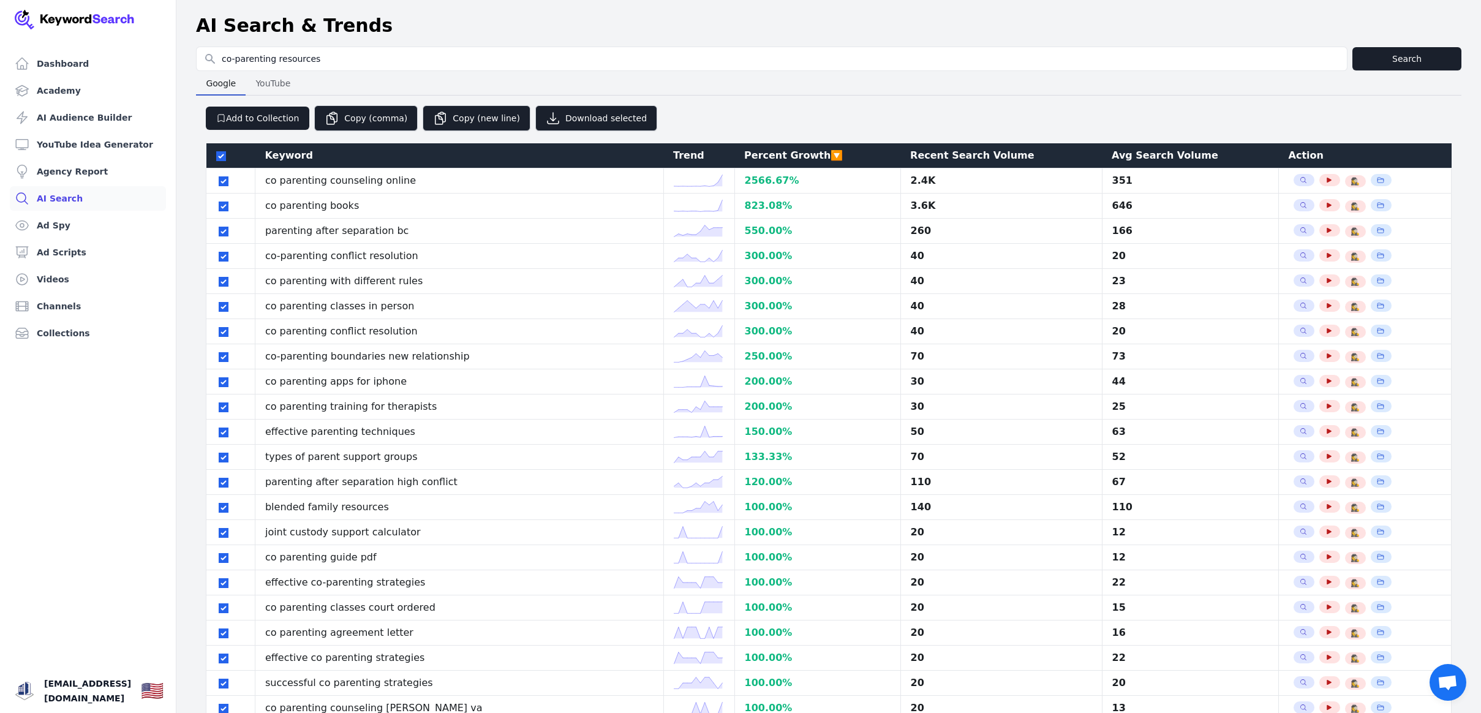
checkbox input "true"
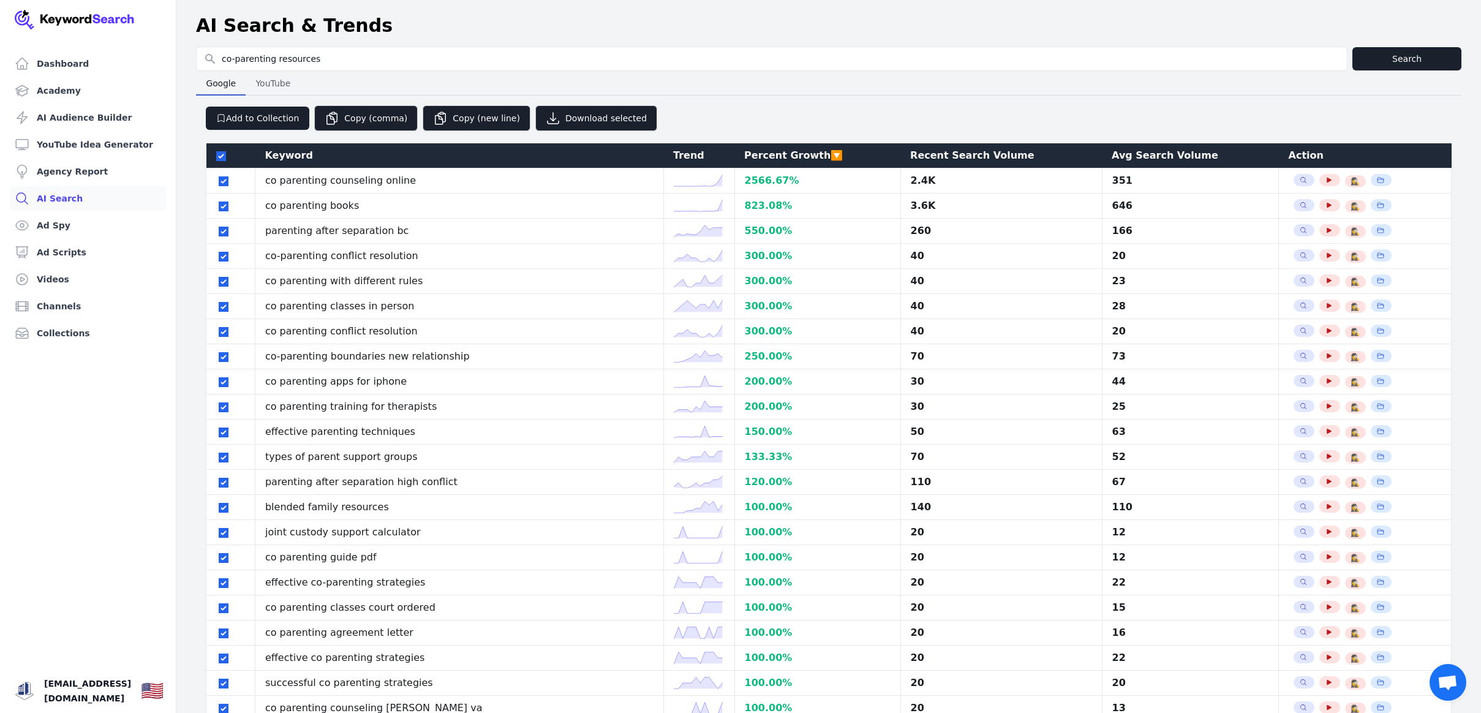
checkbox input "true"
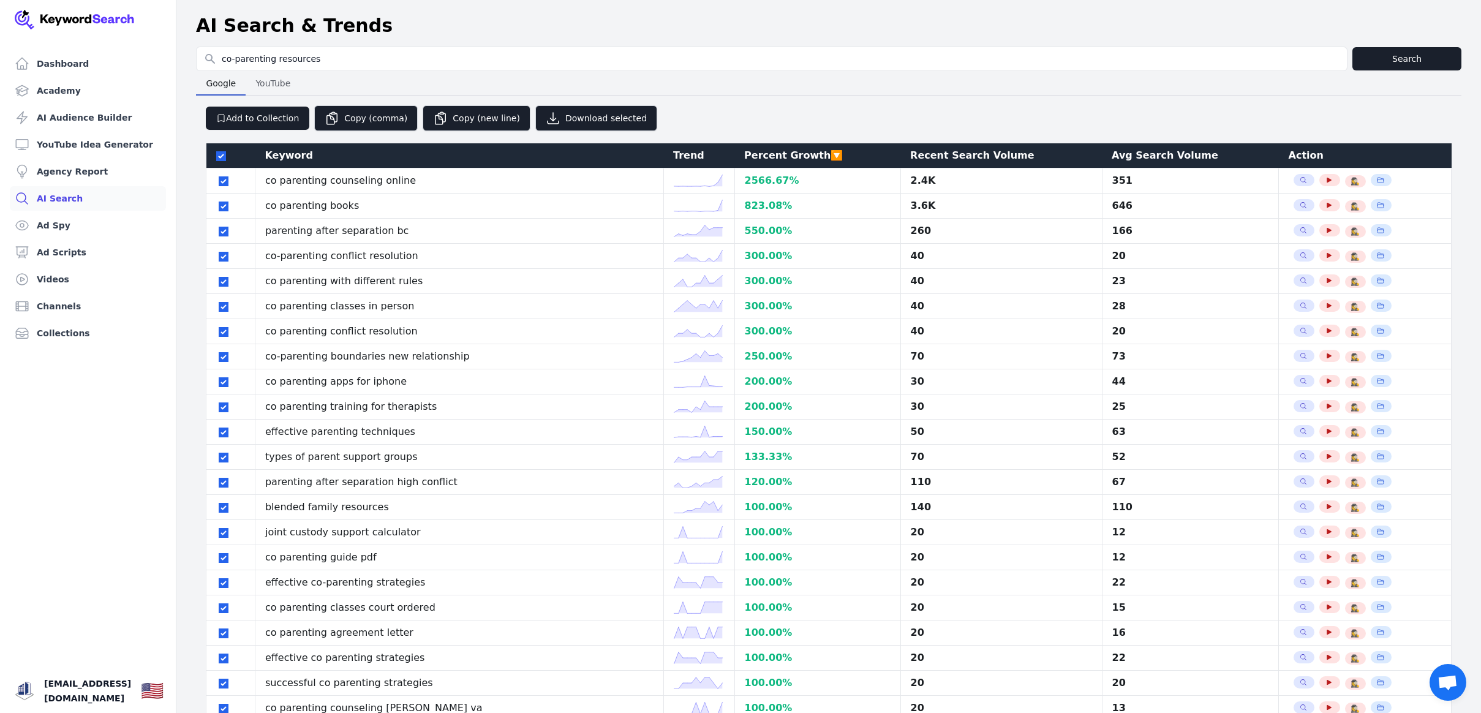
checkbox input "true"
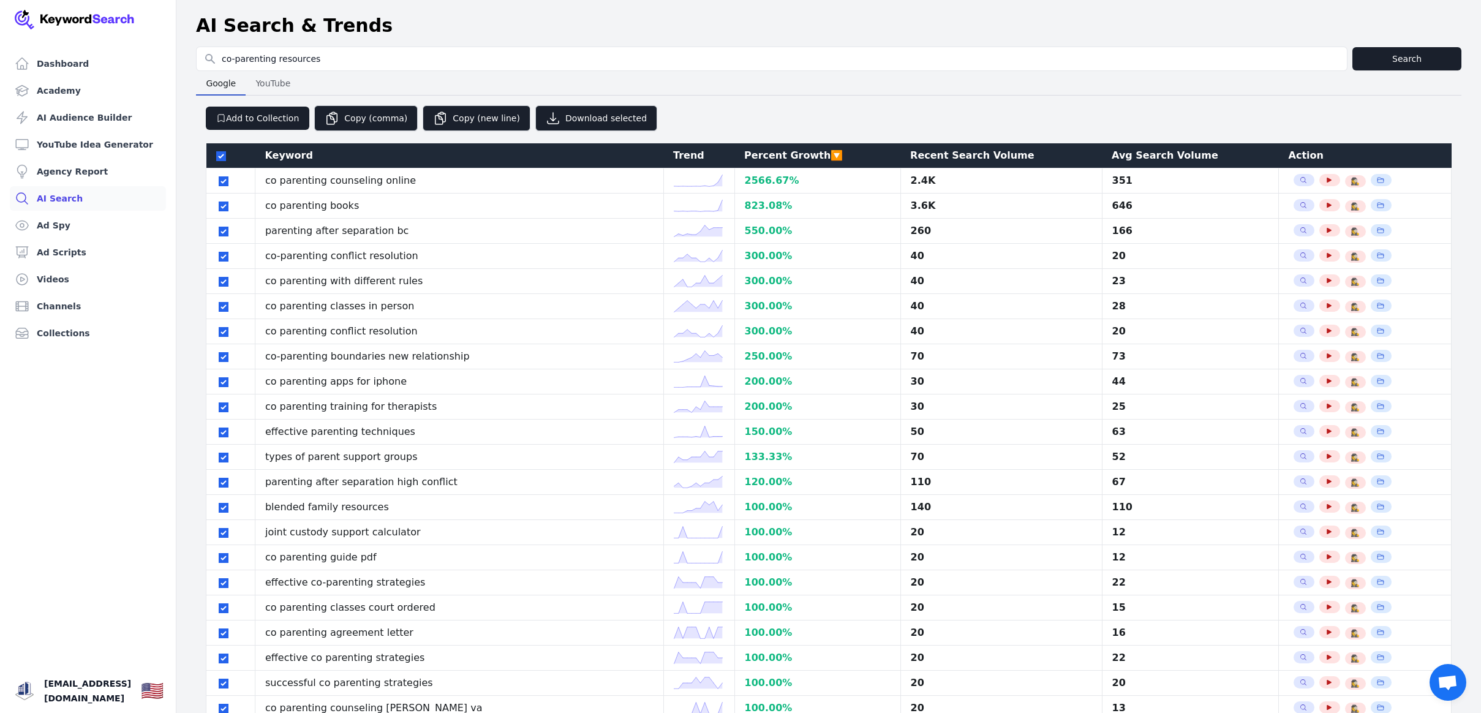
checkbox input "true"
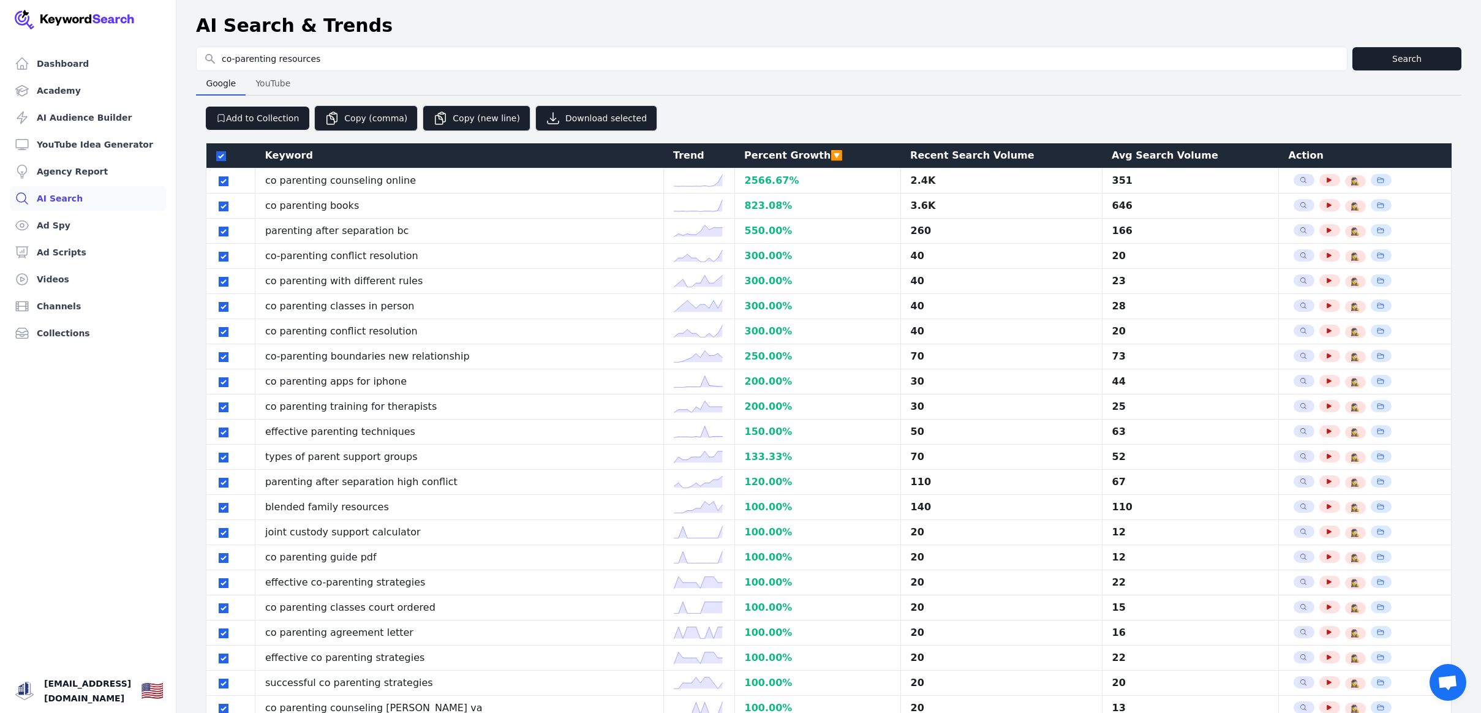
checkbox input "true"
click at [579, 115] on button "Download selected" at bounding box center [596, 118] width 122 height 26
click at [403, 83] on div "Google Google YouTube YouTube" at bounding box center [828, 83] width 1265 height 24
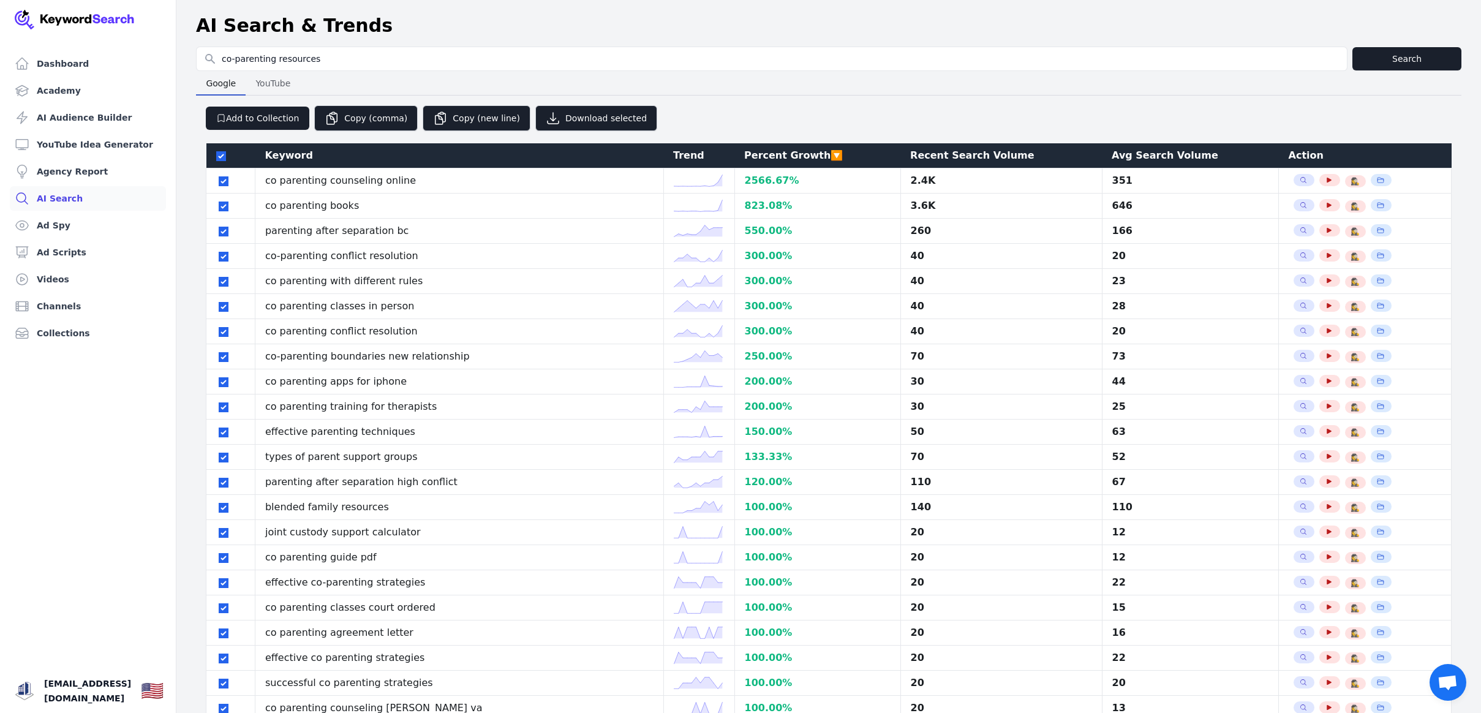
select select "50"
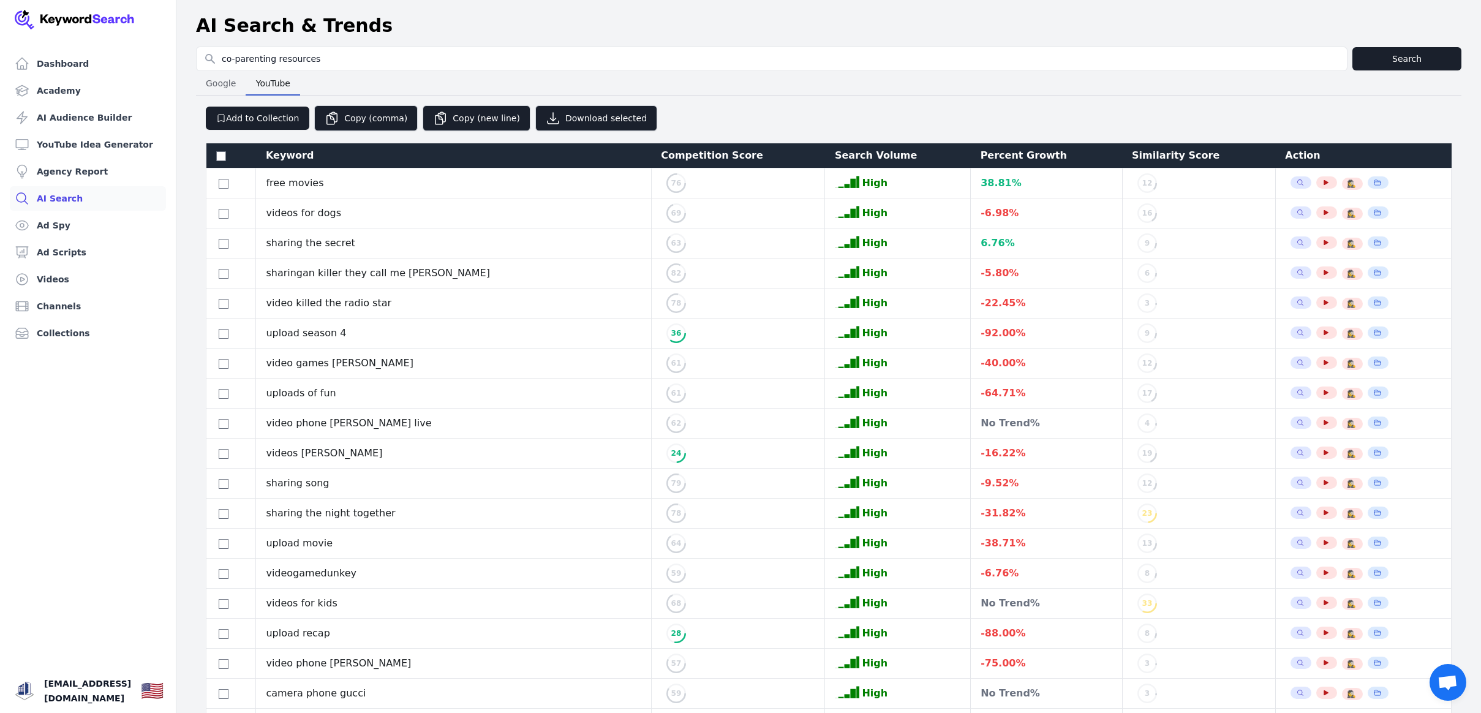
click at [279, 85] on span "YouTube" at bounding box center [273, 83] width 44 height 17
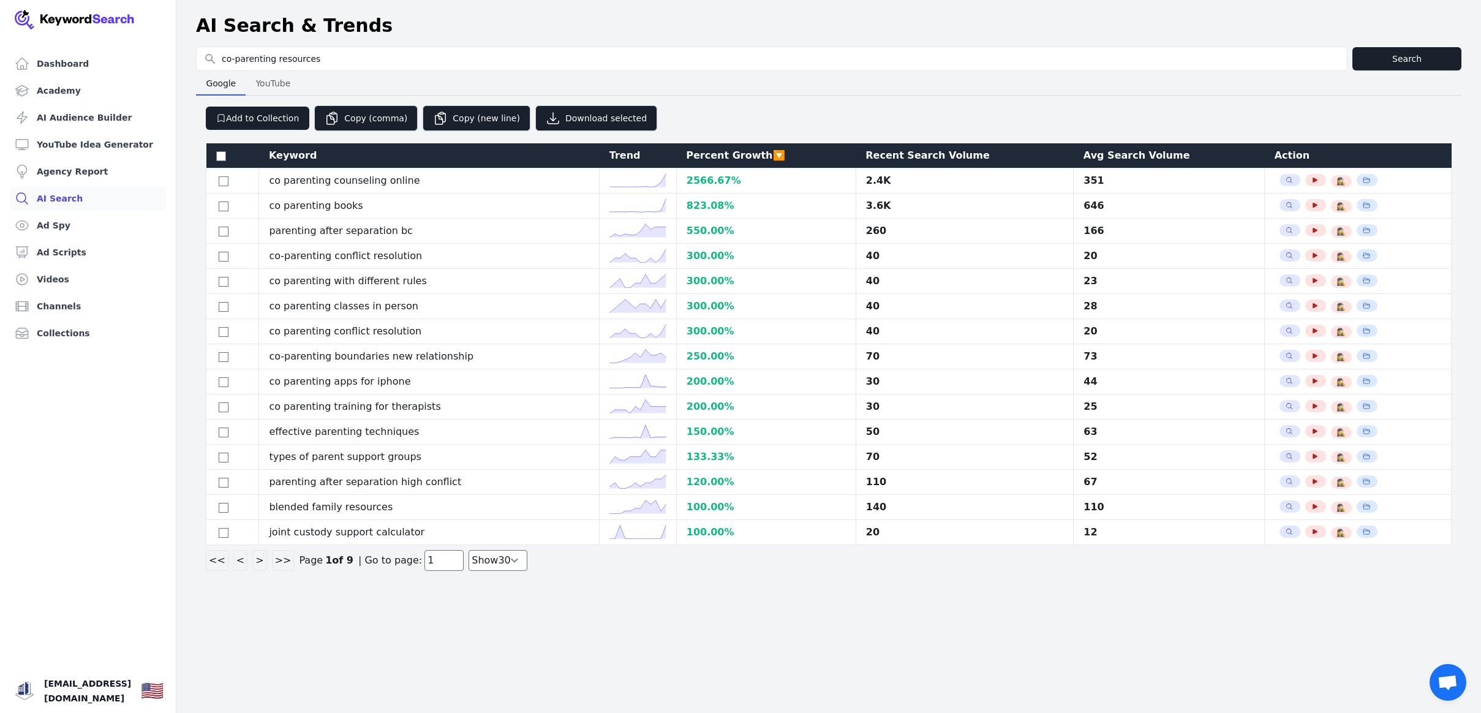
click at [221, 81] on span "Google" at bounding box center [221, 83] width 40 height 17
select select "50"
